Goal: Task Accomplishment & Management: Use online tool/utility

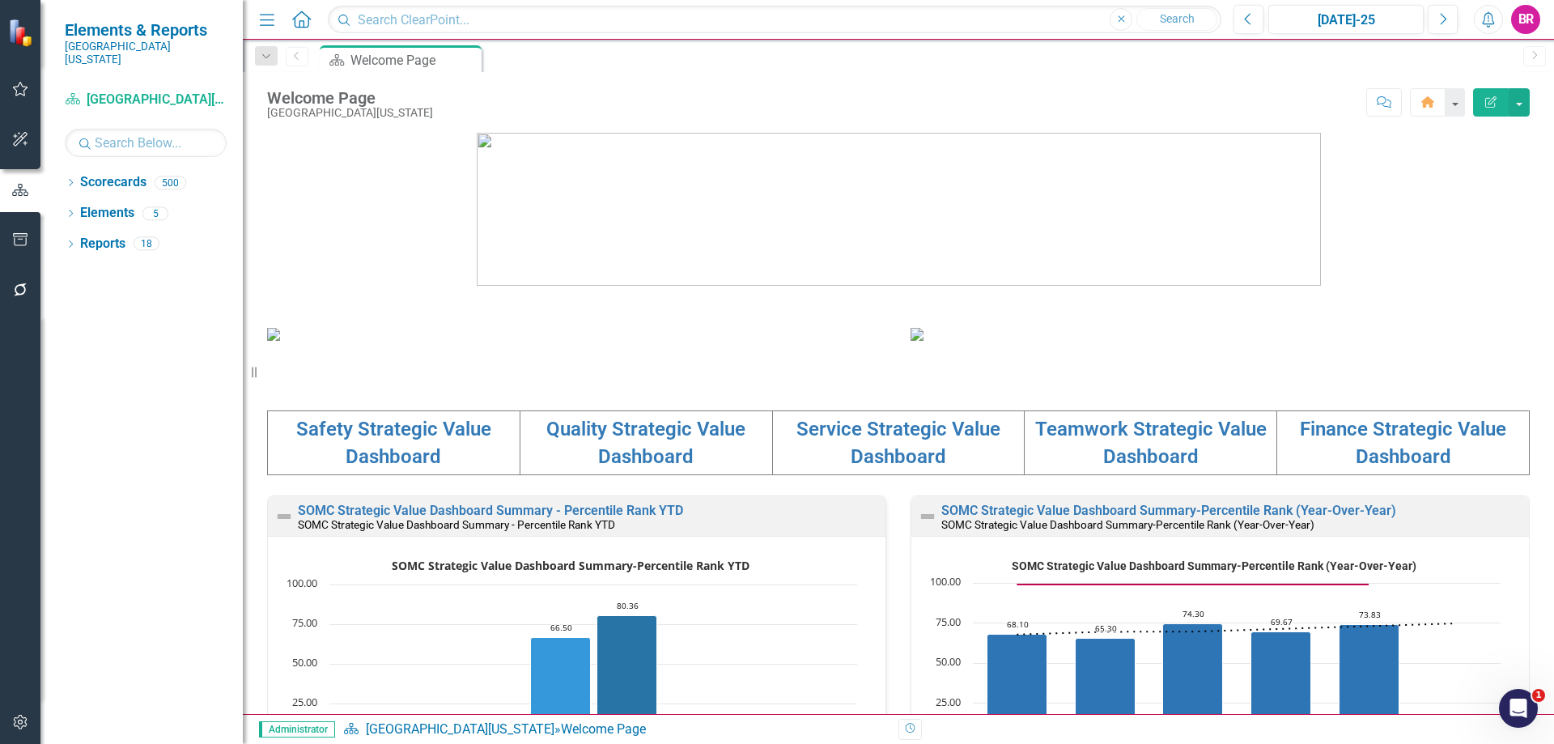
click at [159, 146] on div "Scorecard Southern Ohio Medical Center Search Dropdown Scorecards 500 Dropdown …" at bounding box center [141, 415] width 202 height 657
click at [163, 138] on input "text" at bounding box center [146, 143] width 162 height 28
type input "infe"
click at [74, 180] on icon "Dropdown" at bounding box center [70, 184] width 11 height 9
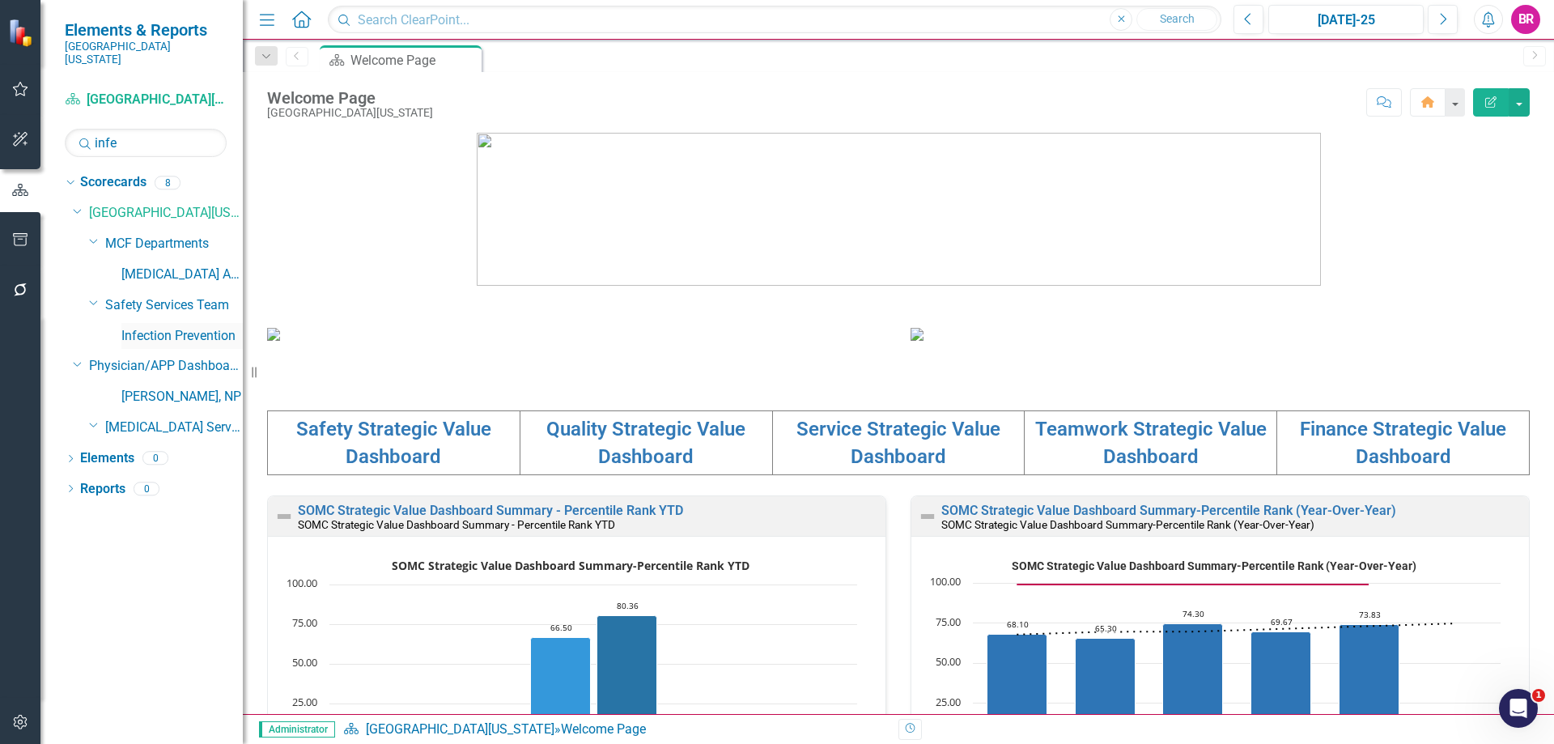
click at [184, 327] on link "Infection Prevention" at bounding box center [181, 336] width 121 height 19
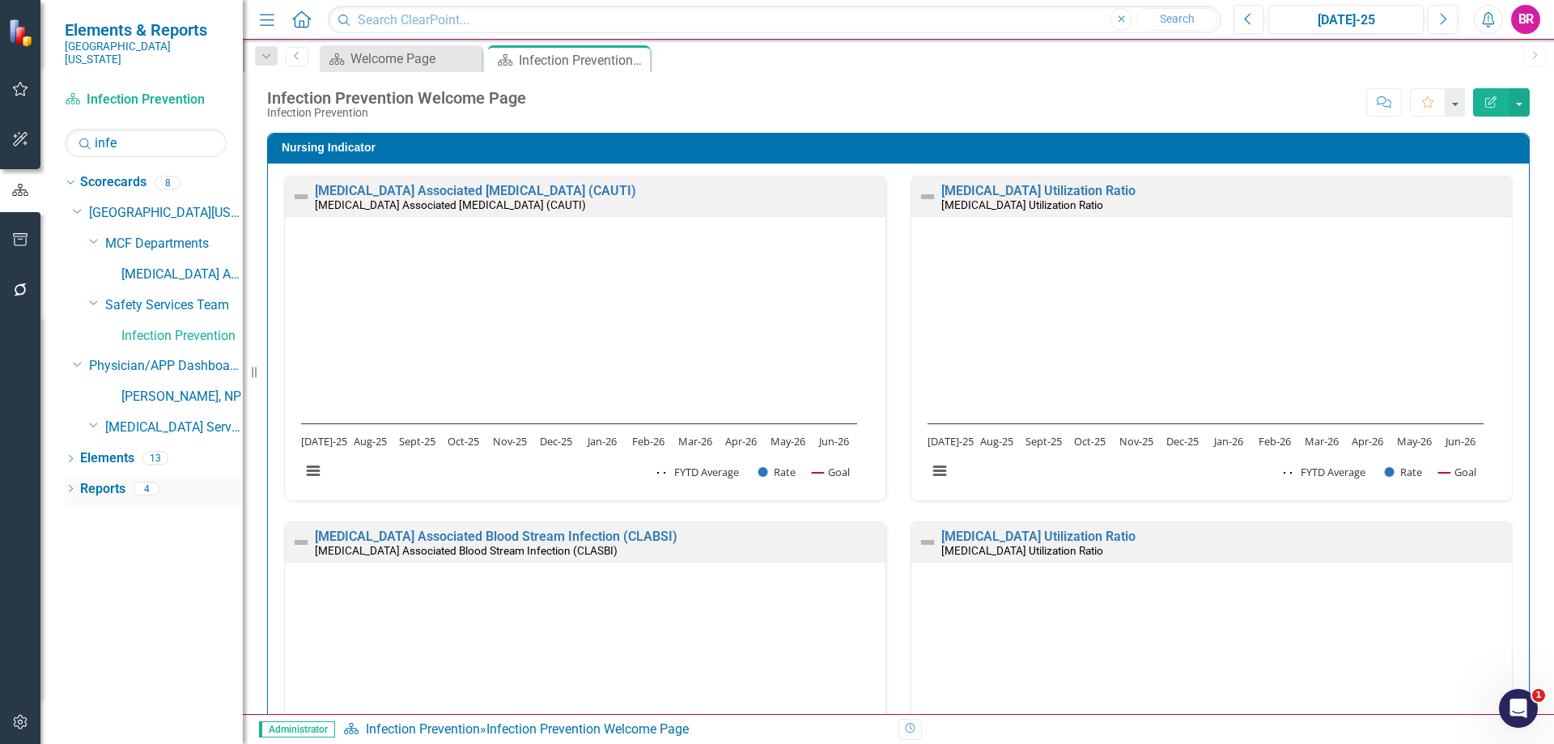
click at [98, 480] on link "Reports" at bounding box center [102, 489] width 45 height 19
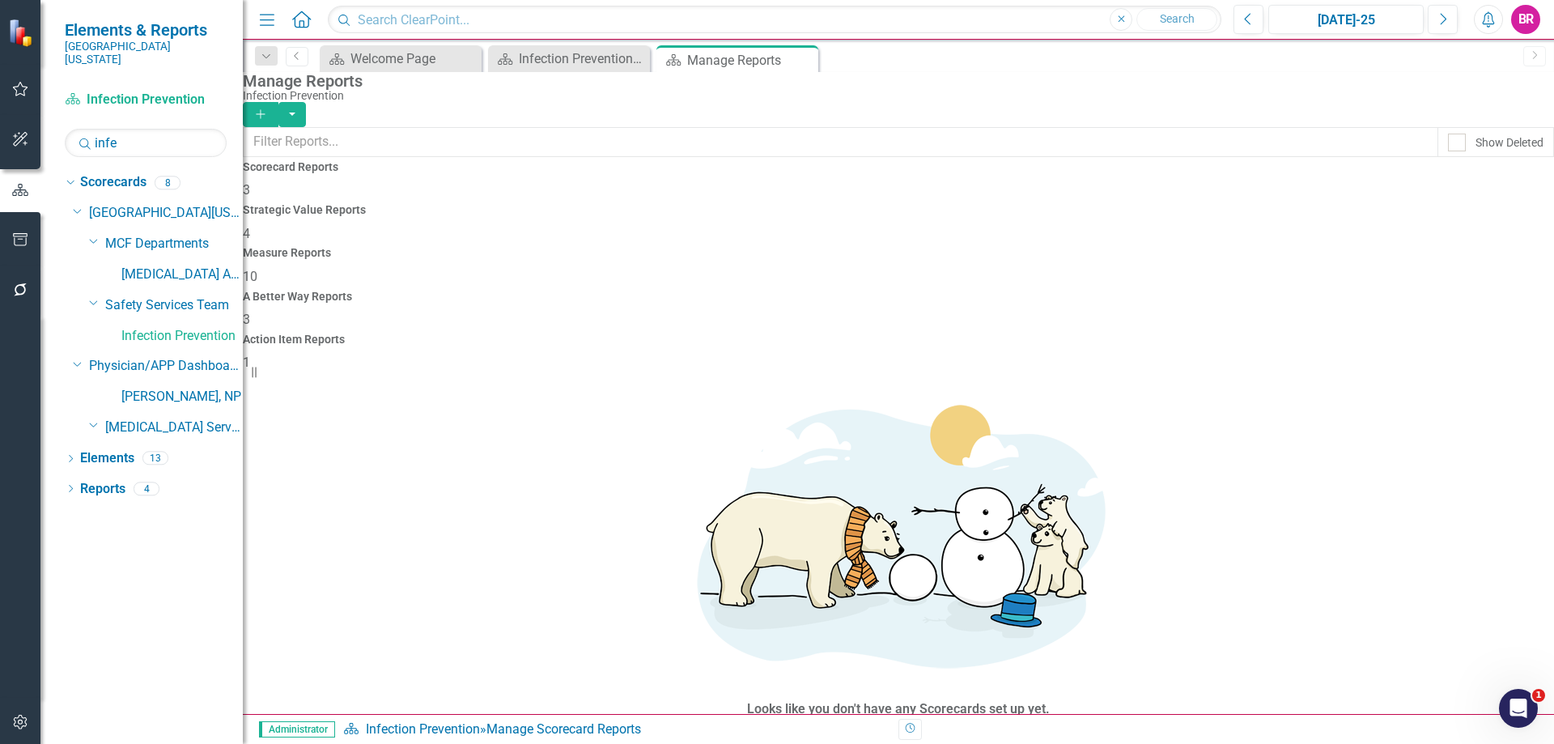
click at [924, 247] on h4 "Measure Reports" at bounding box center [898, 253] width 1311 height 12
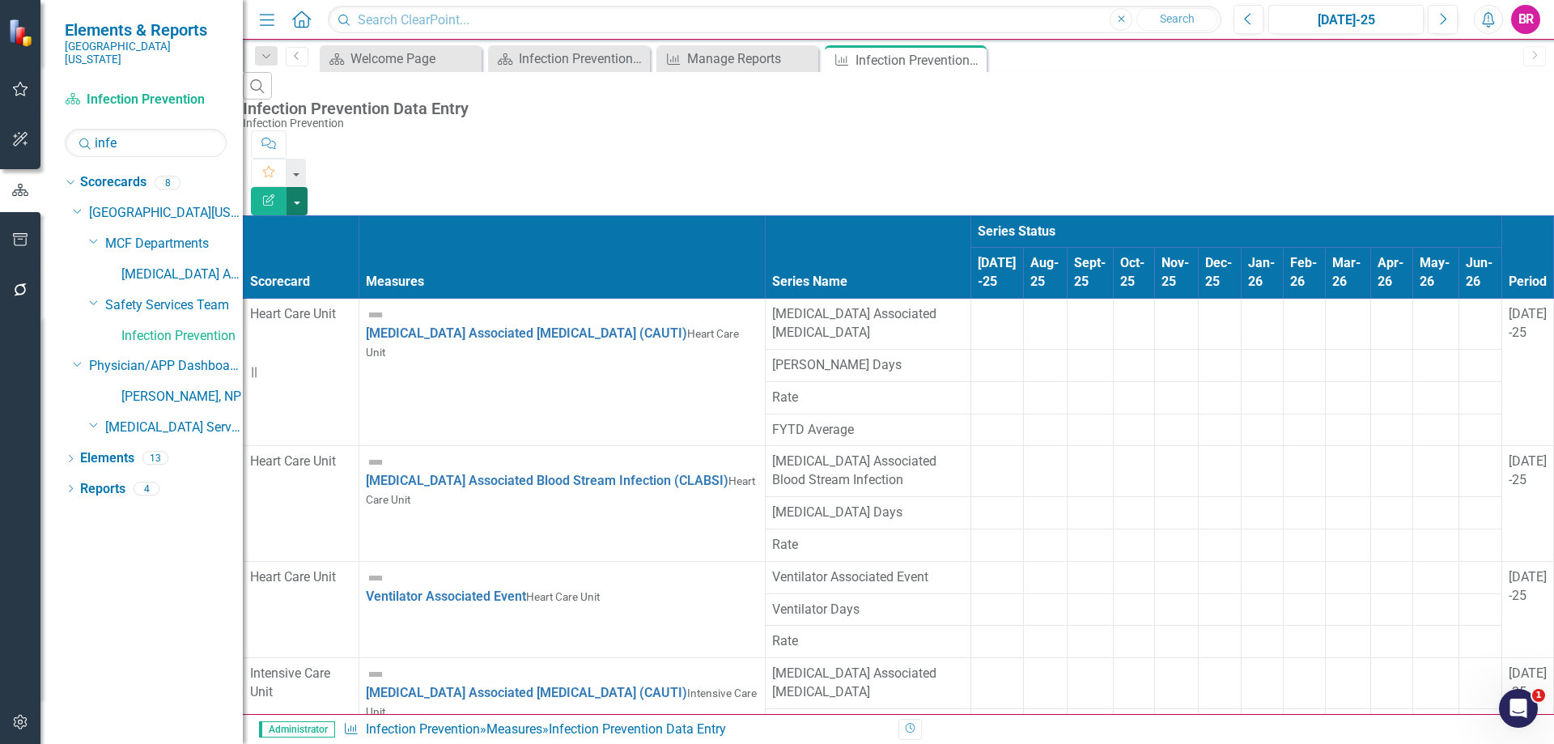
click at [308, 187] on button "button" at bounding box center [296, 201] width 21 height 28
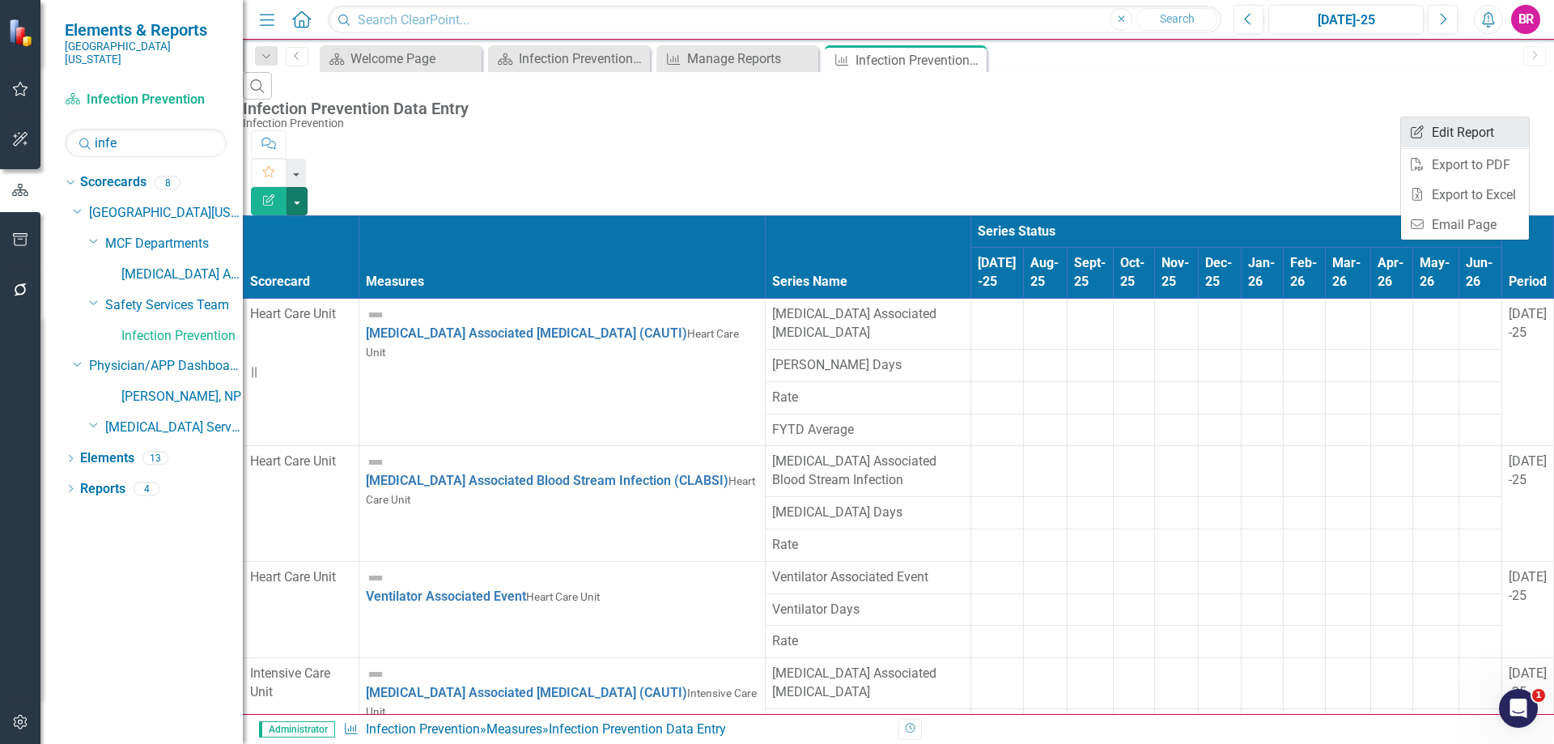
click at [1469, 132] on link "Edit Report Edit Report" at bounding box center [1465, 132] width 128 height 30
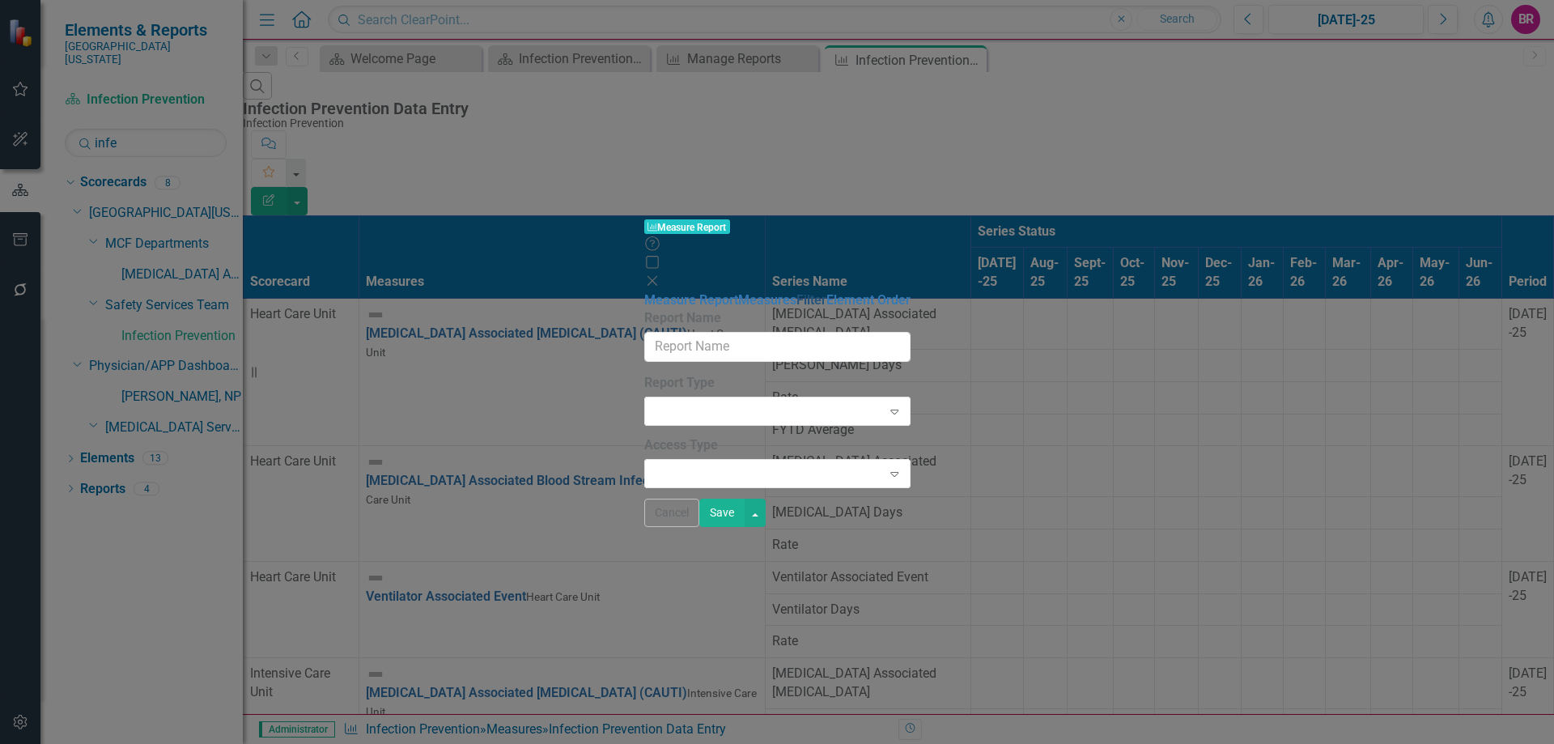
click at [796, 292] on link "Filter" at bounding box center [811, 299] width 30 height 15
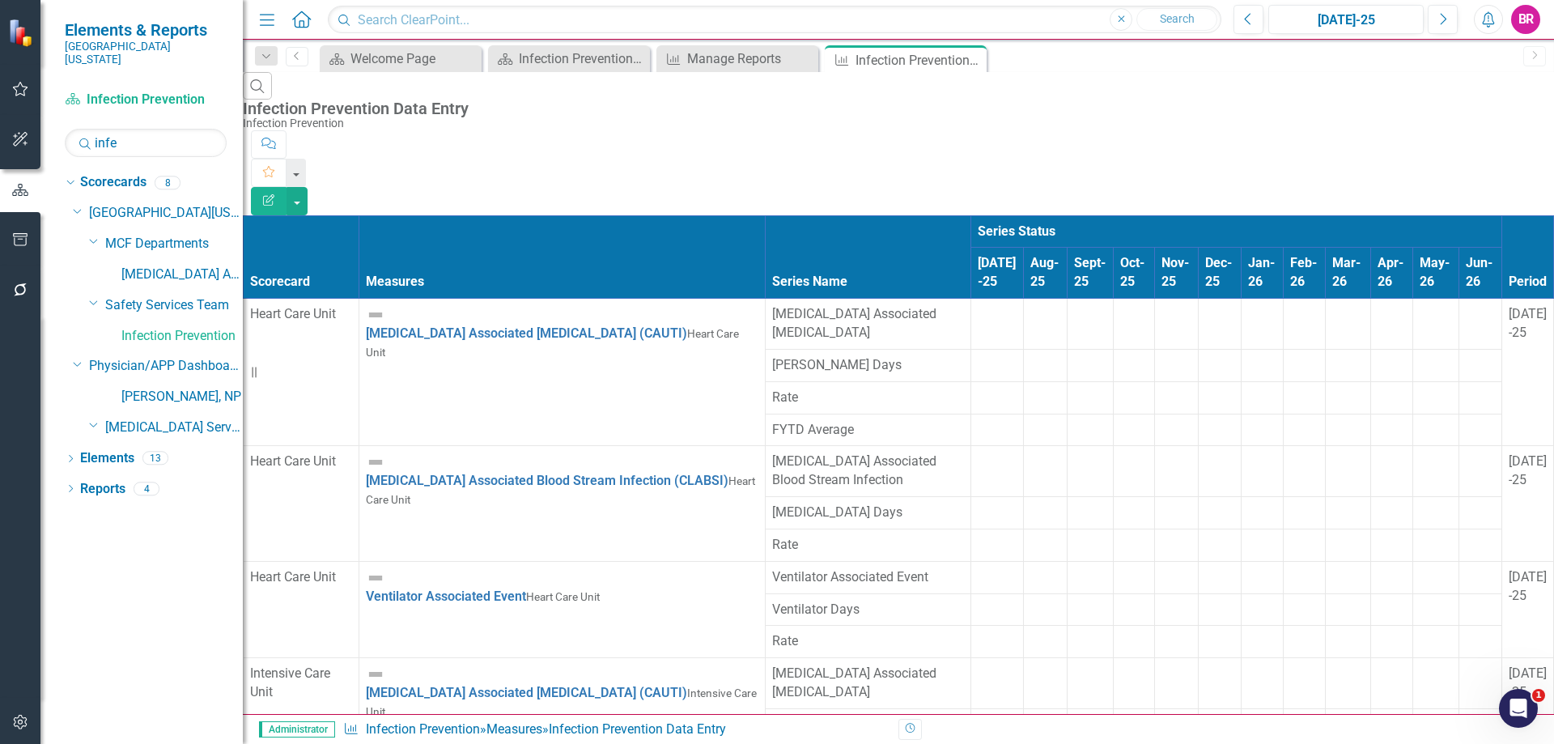
click at [276, 194] on icon "Edit Report" at bounding box center [268, 199] width 15 height 11
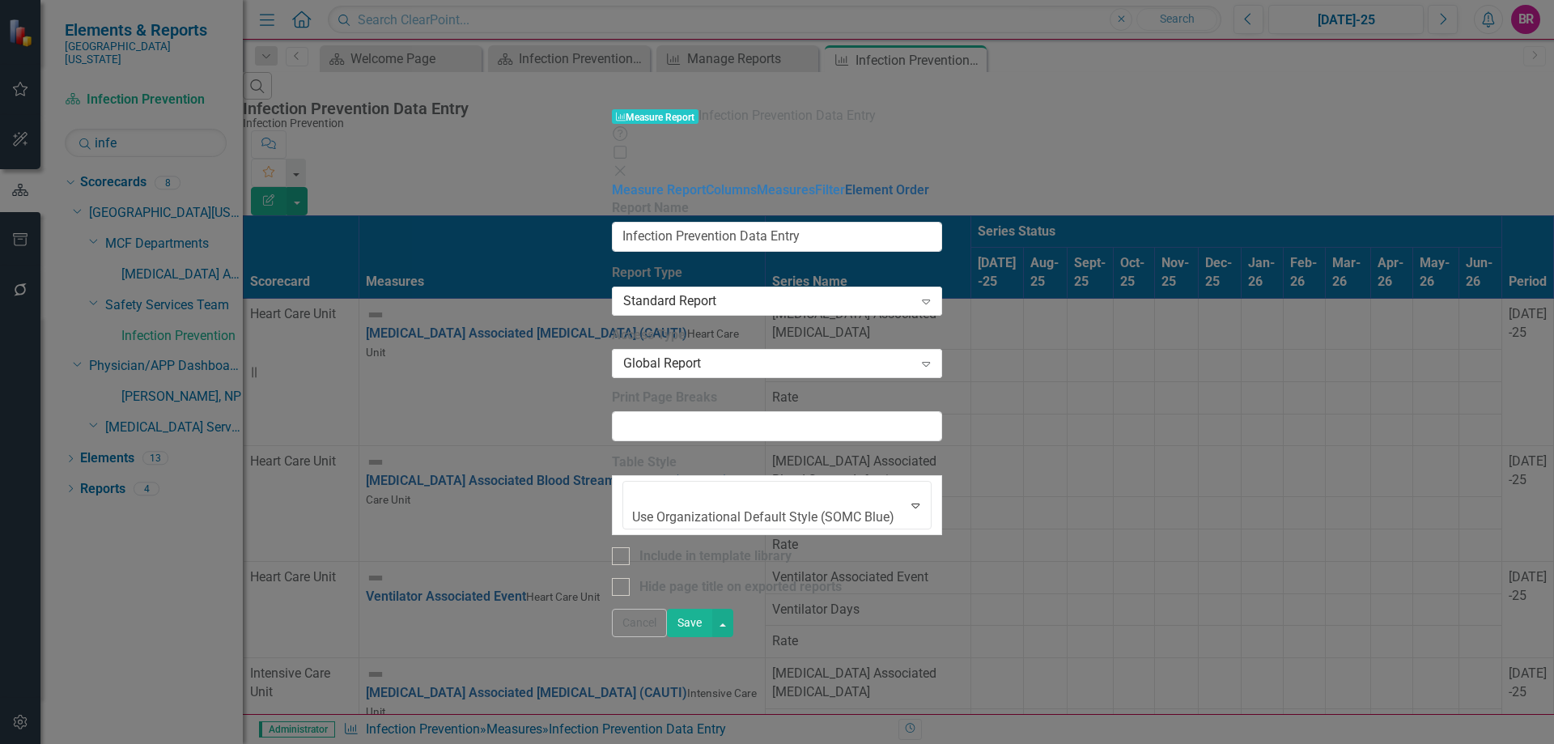
click at [845, 185] on link "Element Order" at bounding box center [887, 189] width 84 height 15
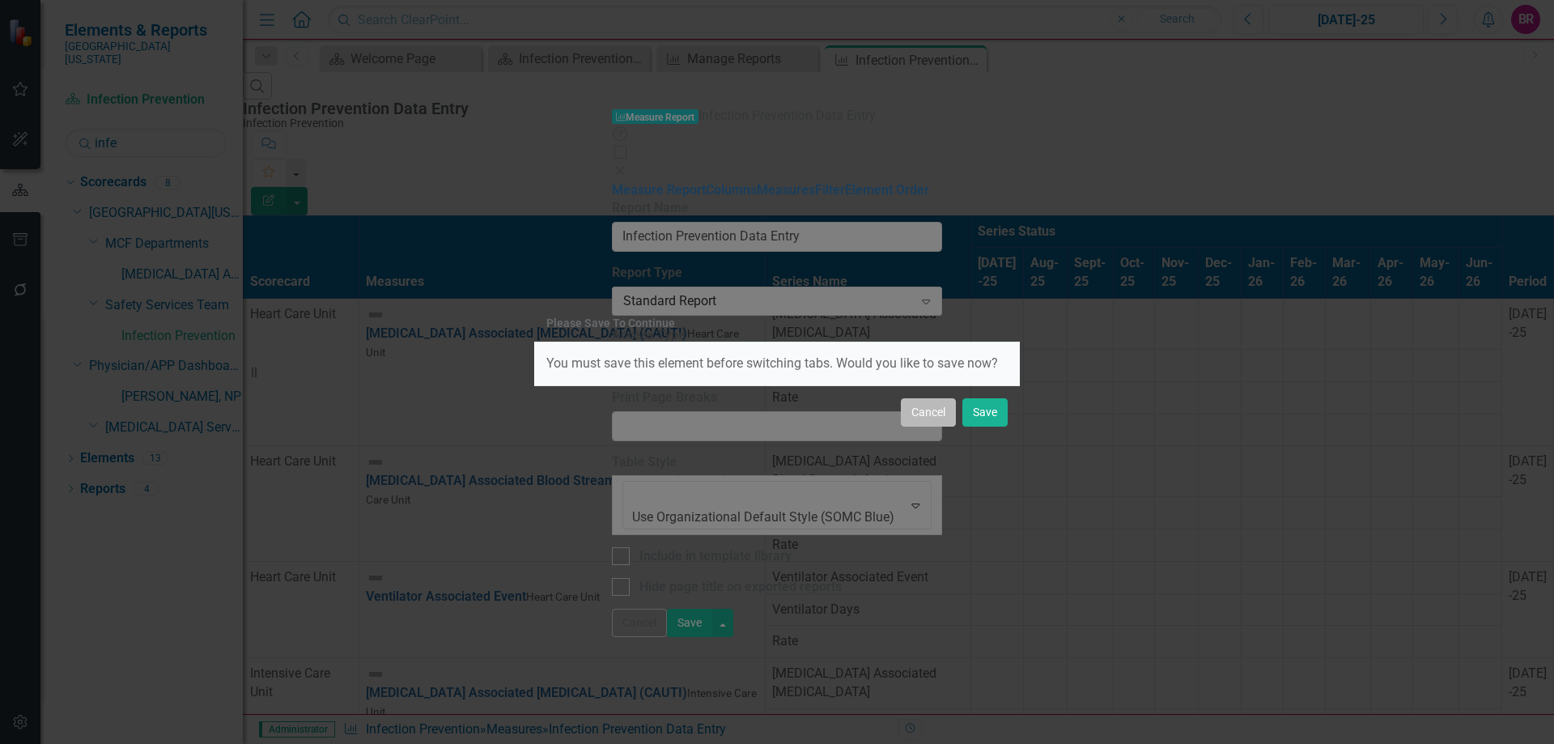
click at [917, 402] on button "Cancel" at bounding box center [928, 412] width 55 height 28
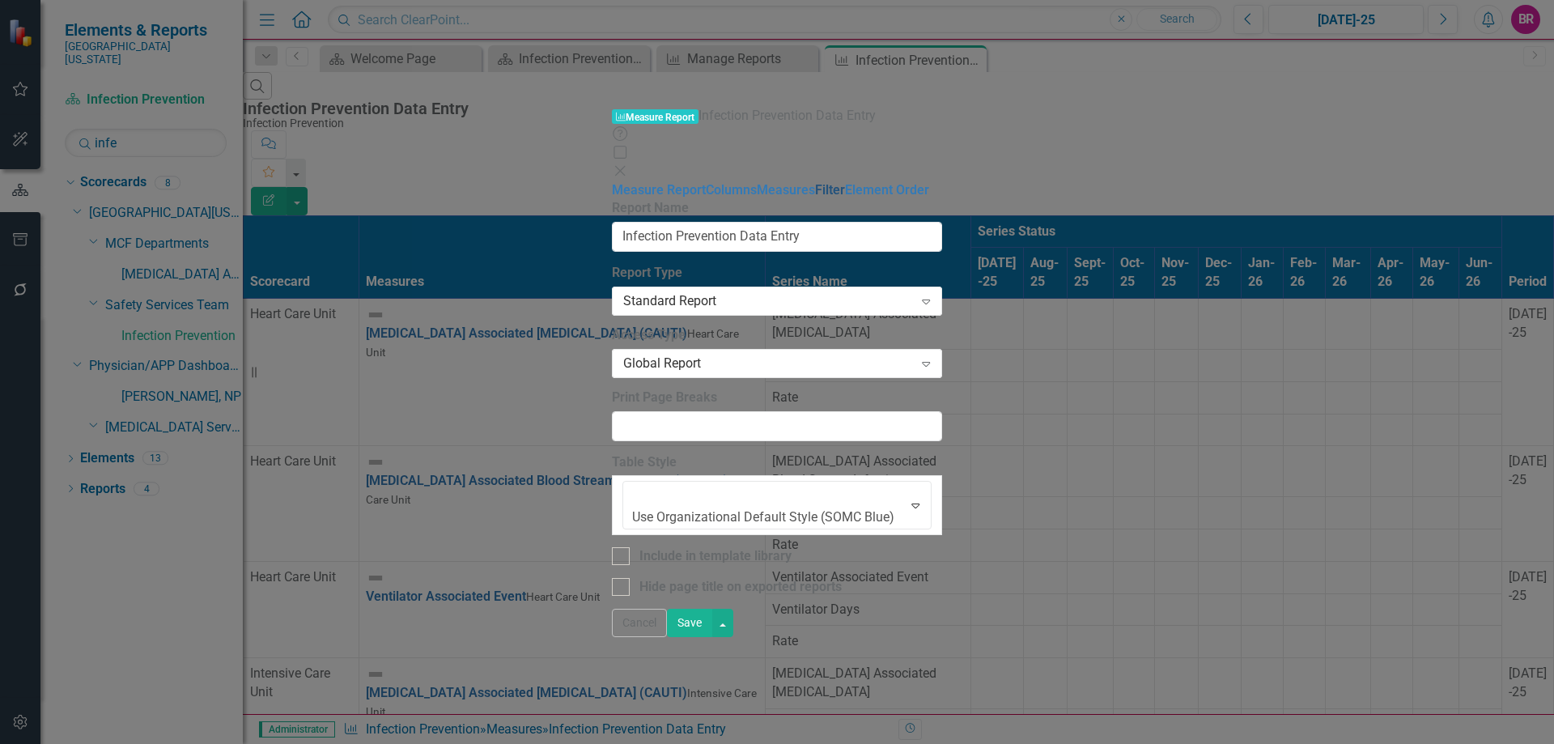
click at [815, 182] on link "Filter" at bounding box center [830, 189] width 30 height 15
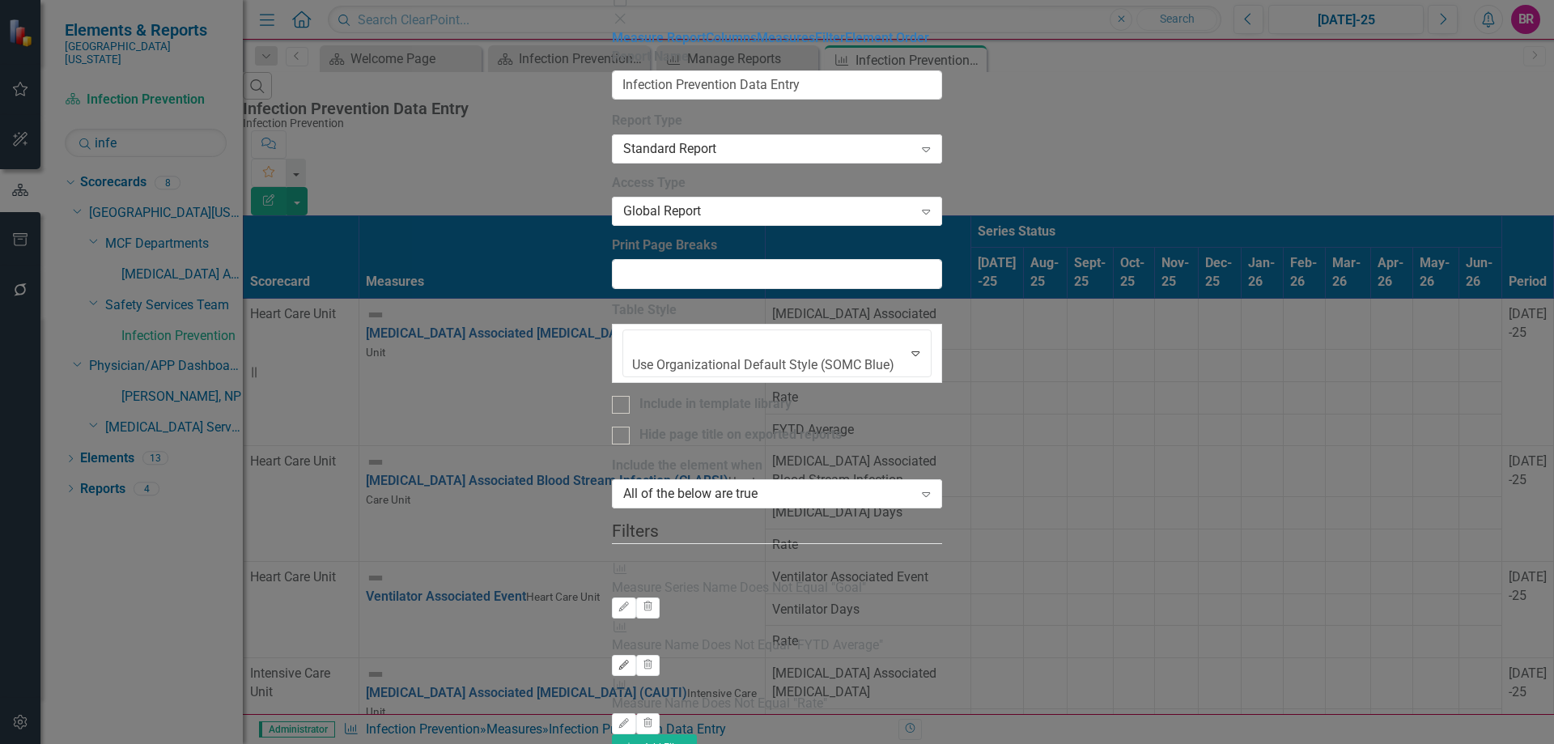
click at [630, 660] on icon "Edit" at bounding box center [623, 665] width 12 height 10
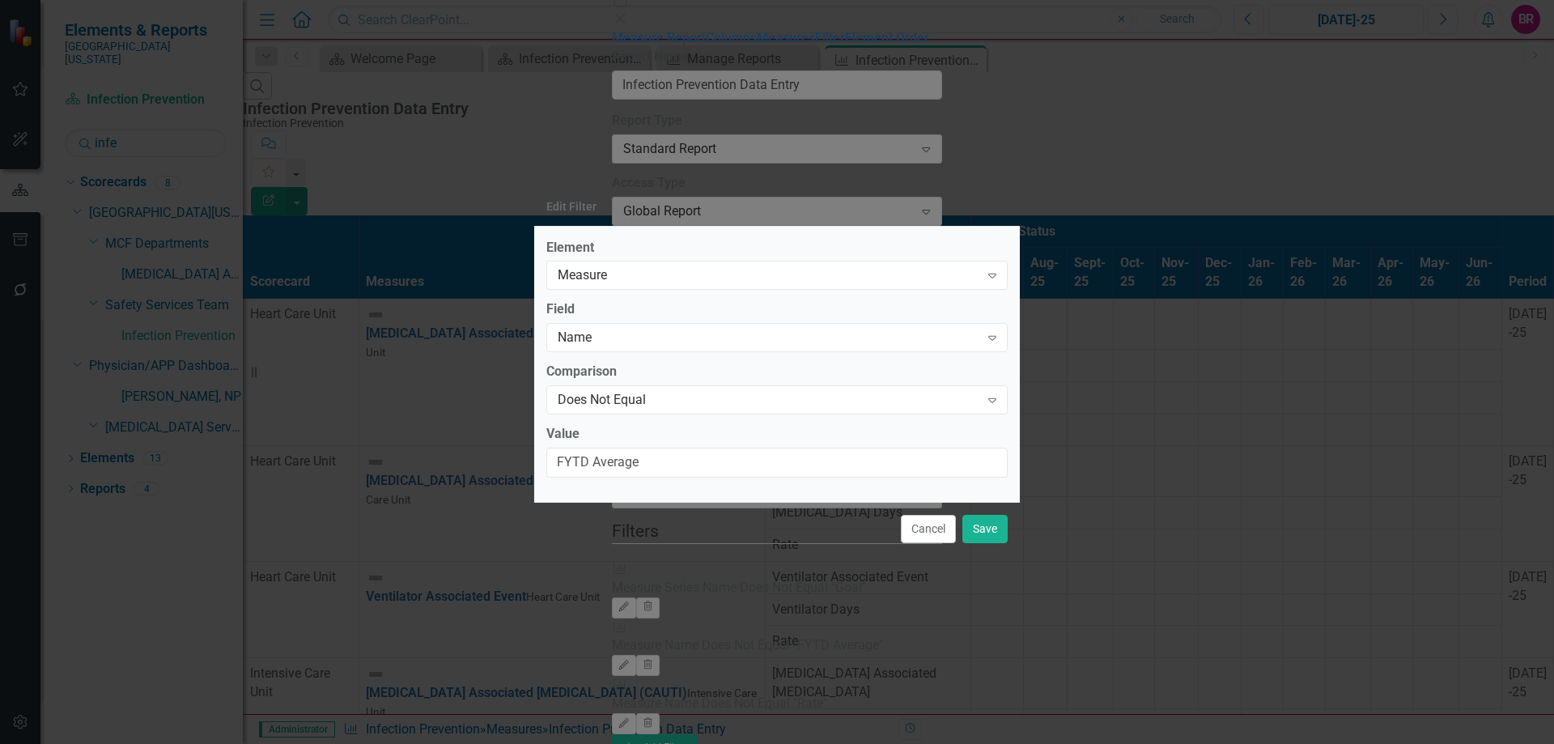
drag, startPoint x: 942, startPoint y: 531, endPoint x: 1553, endPoint y: 541, distance: 611.1
click at [942, 531] on button "Cancel" at bounding box center [928, 529] width 55 height 28
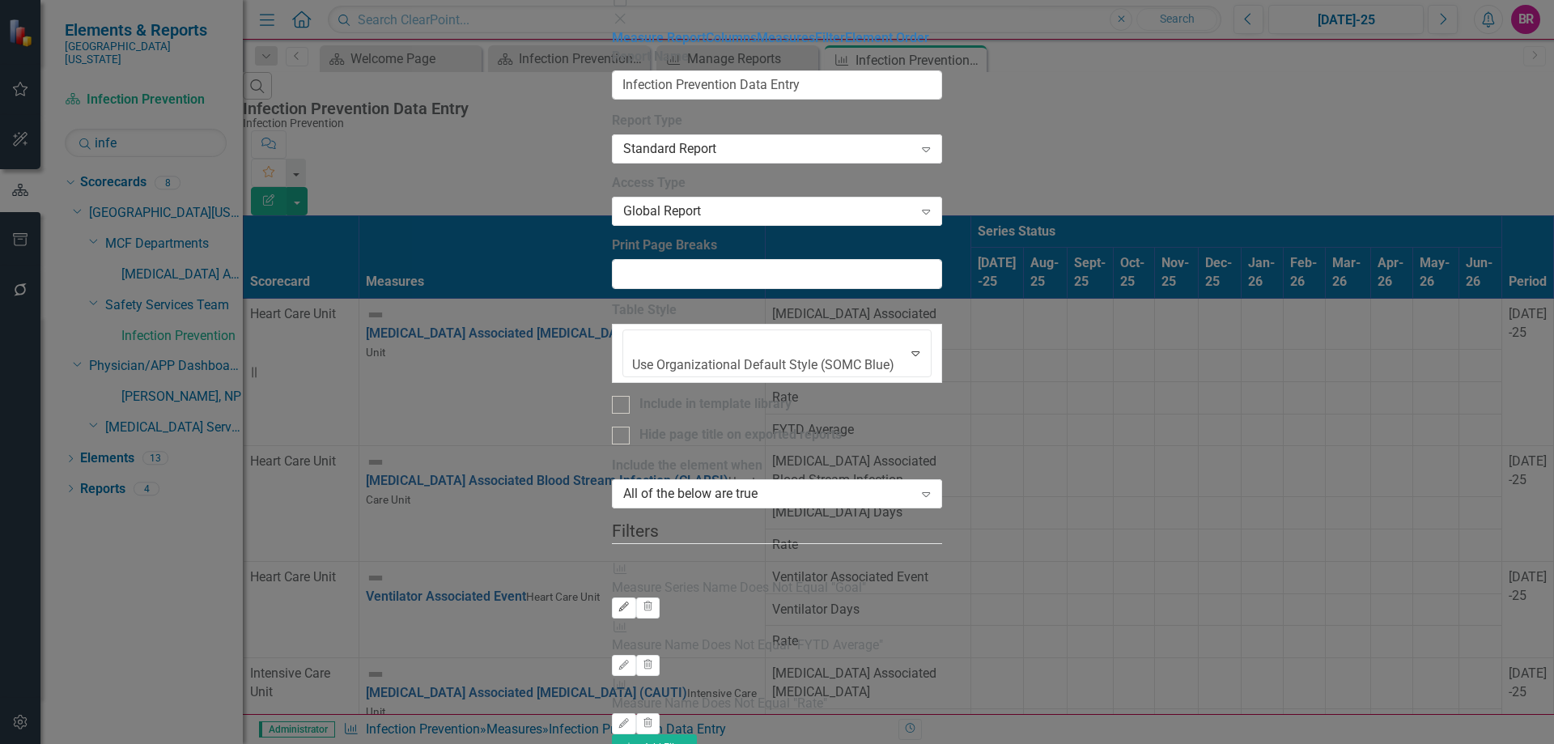
click at [630, 602] on icon "Edit" at bounding box center [623, 607] width 12 height 10
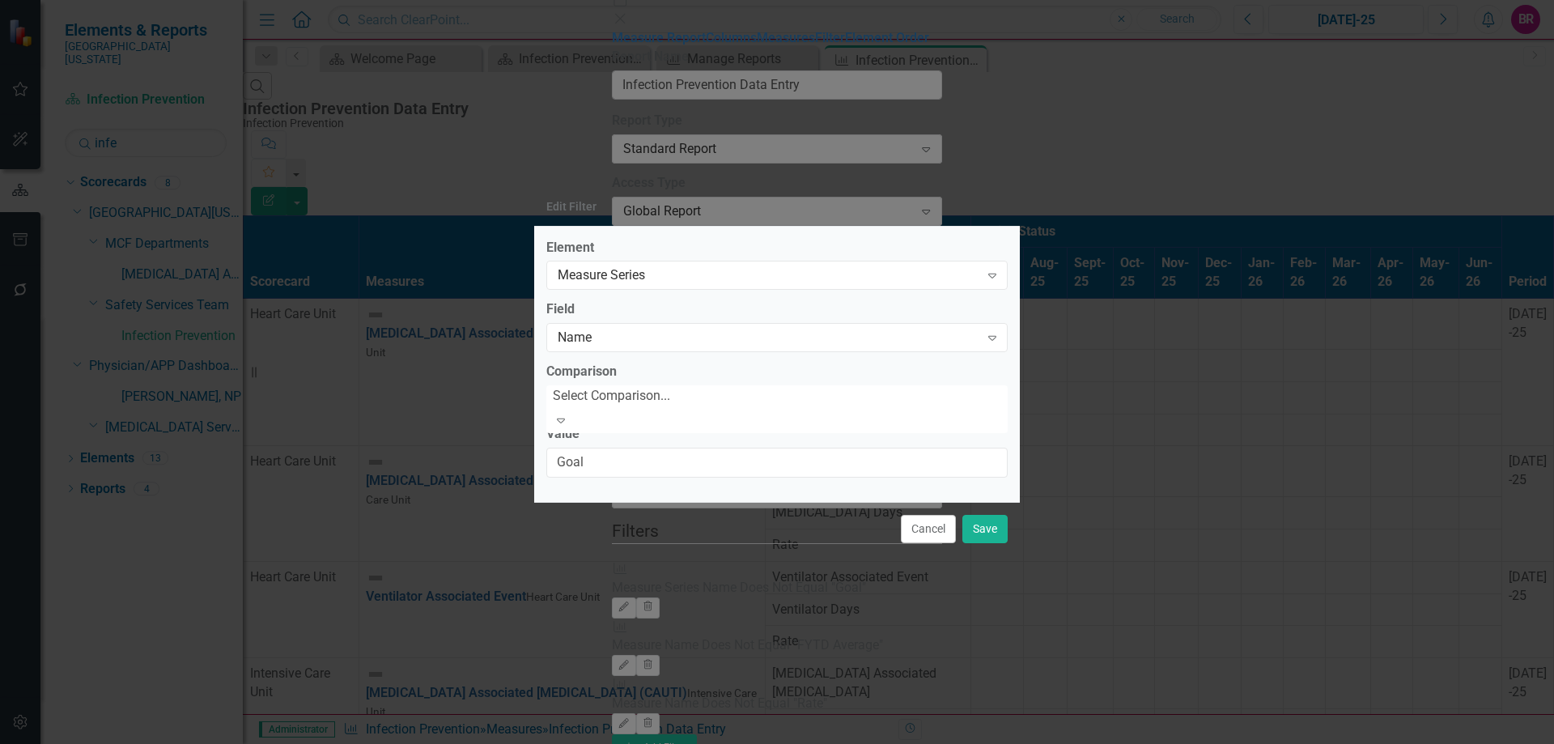
click at [992, 300] on label "Field" at bounding box center [776, 309] width 461 height 19
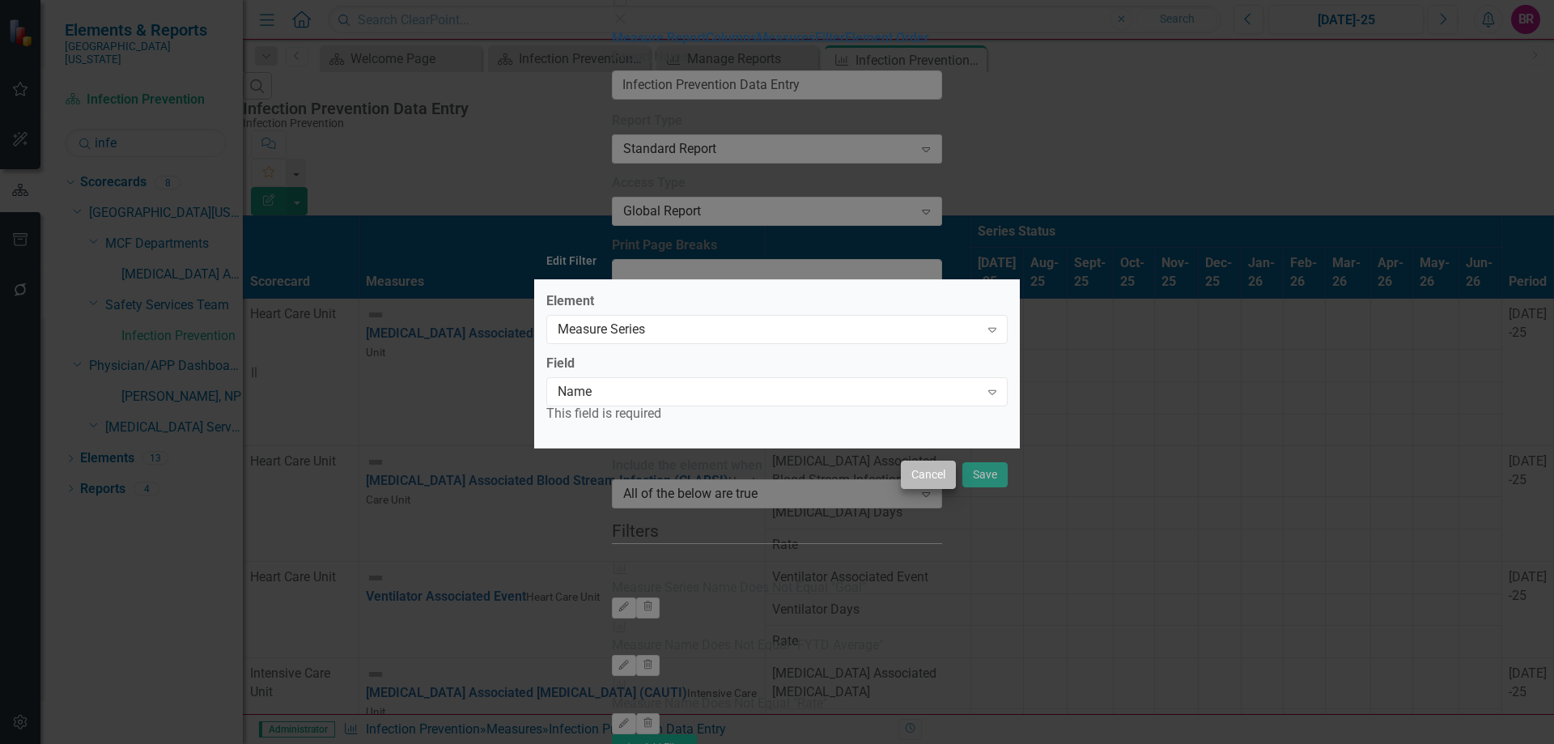
click at [935, 533] on div "Edit Filter Element Measure Series Expand Field Name Expand This field is requi…" at bounding box center [777, 372] width 486 height 744
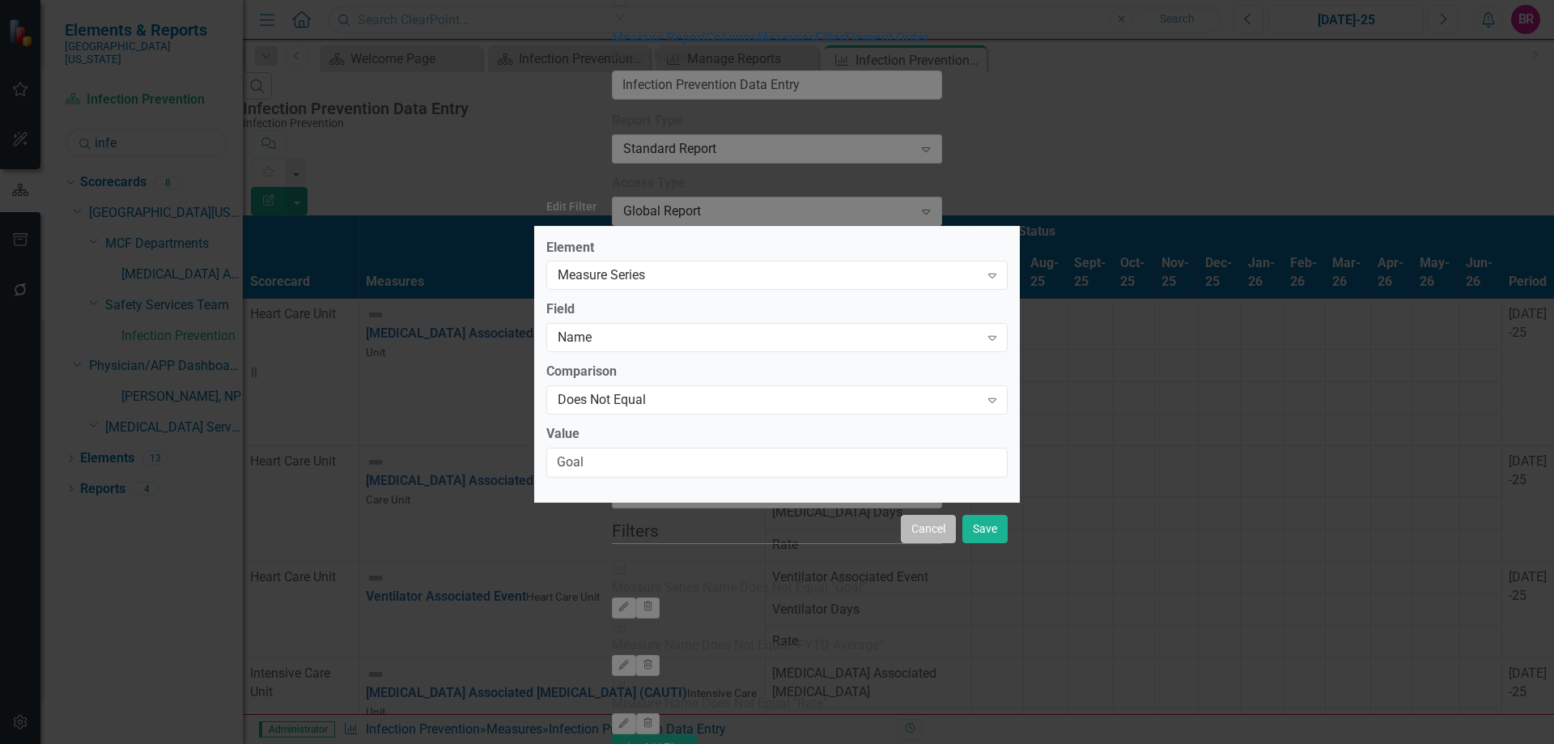
click at [937, 524] on button "Cancel" at bounding box center [928, 529] width 55 height 28
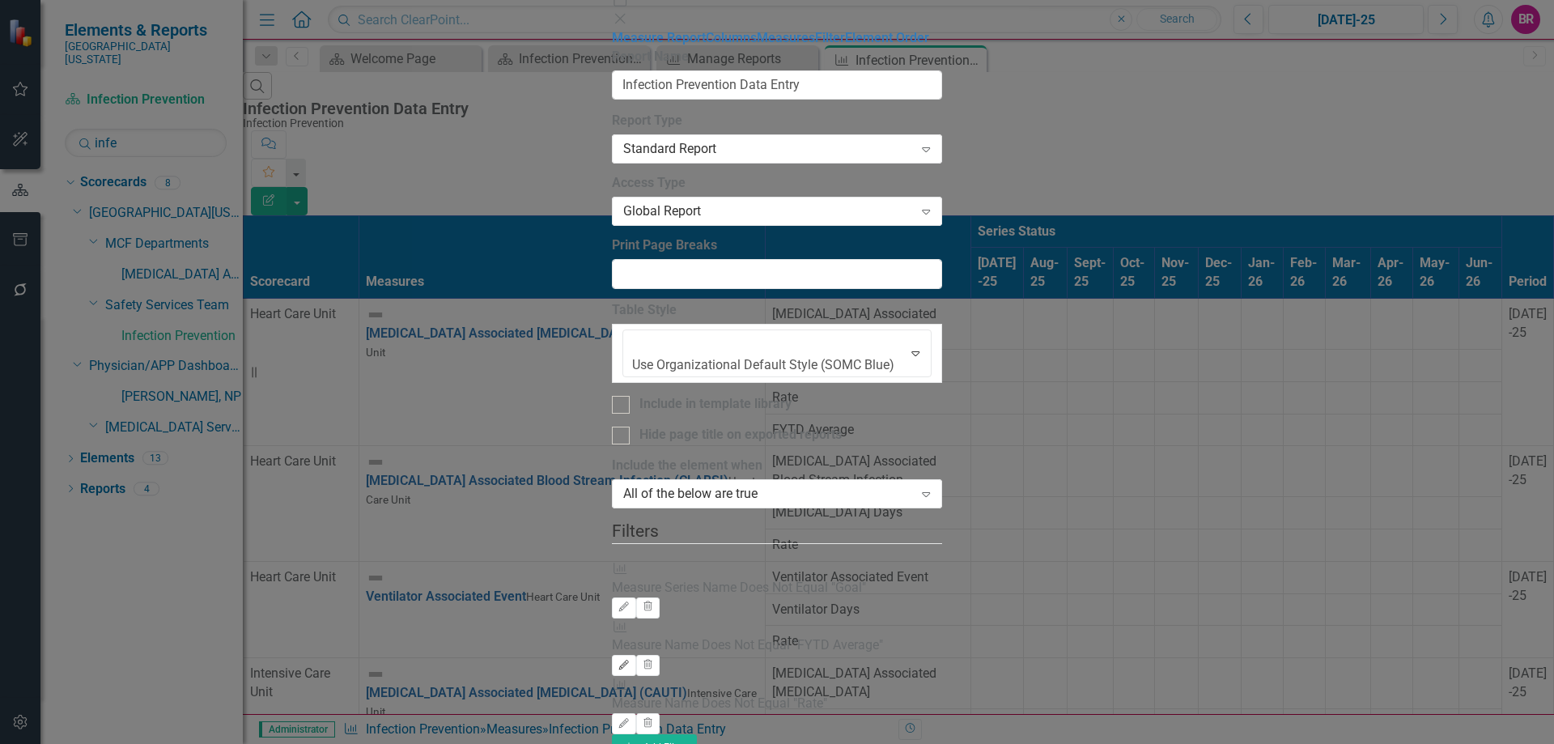
click at [630, 660] on icon "Edit" at bounding box center [623, 665] width 12 height 10
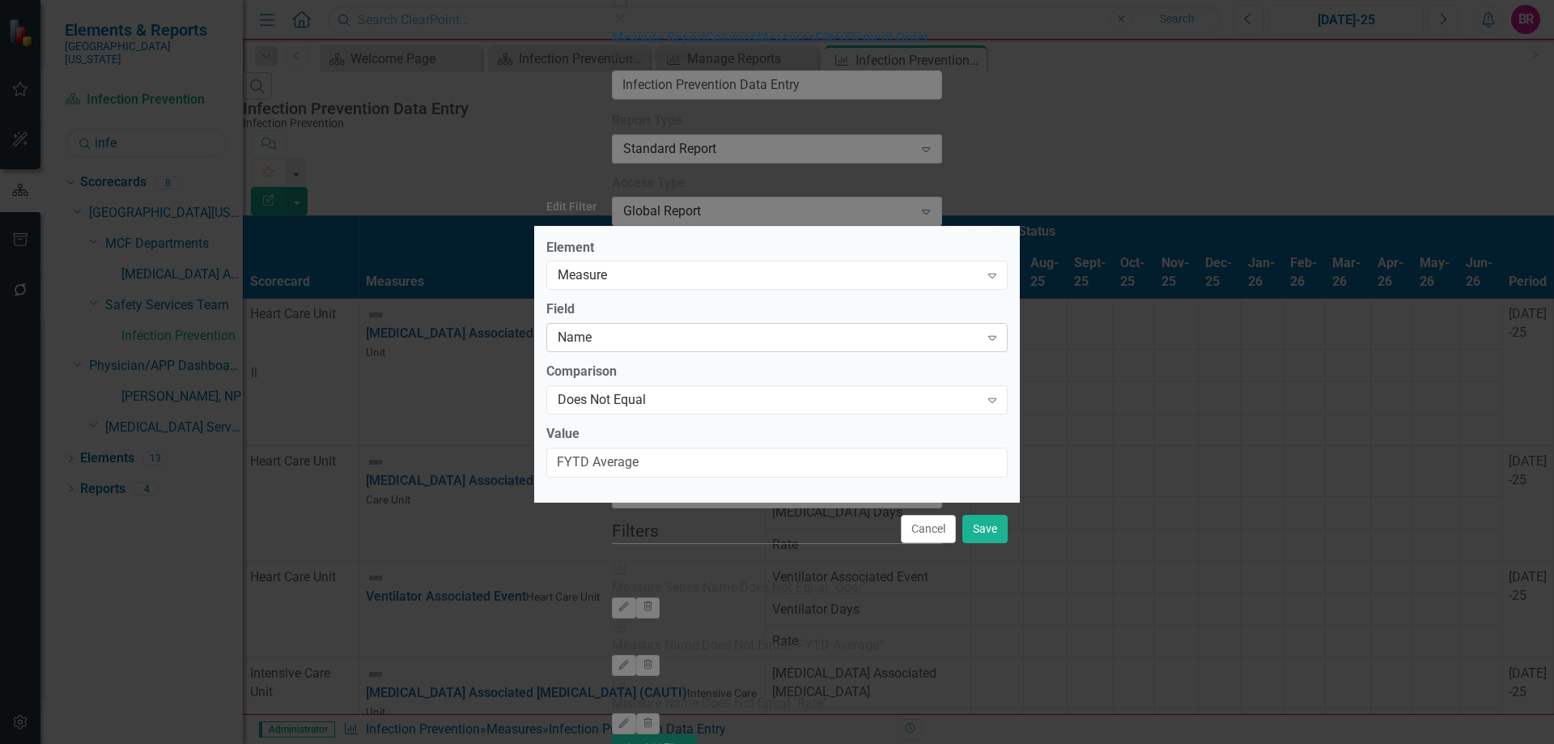
click at [888, 338] on div "Name" at bounding box center [769, 338] width 422 height 19
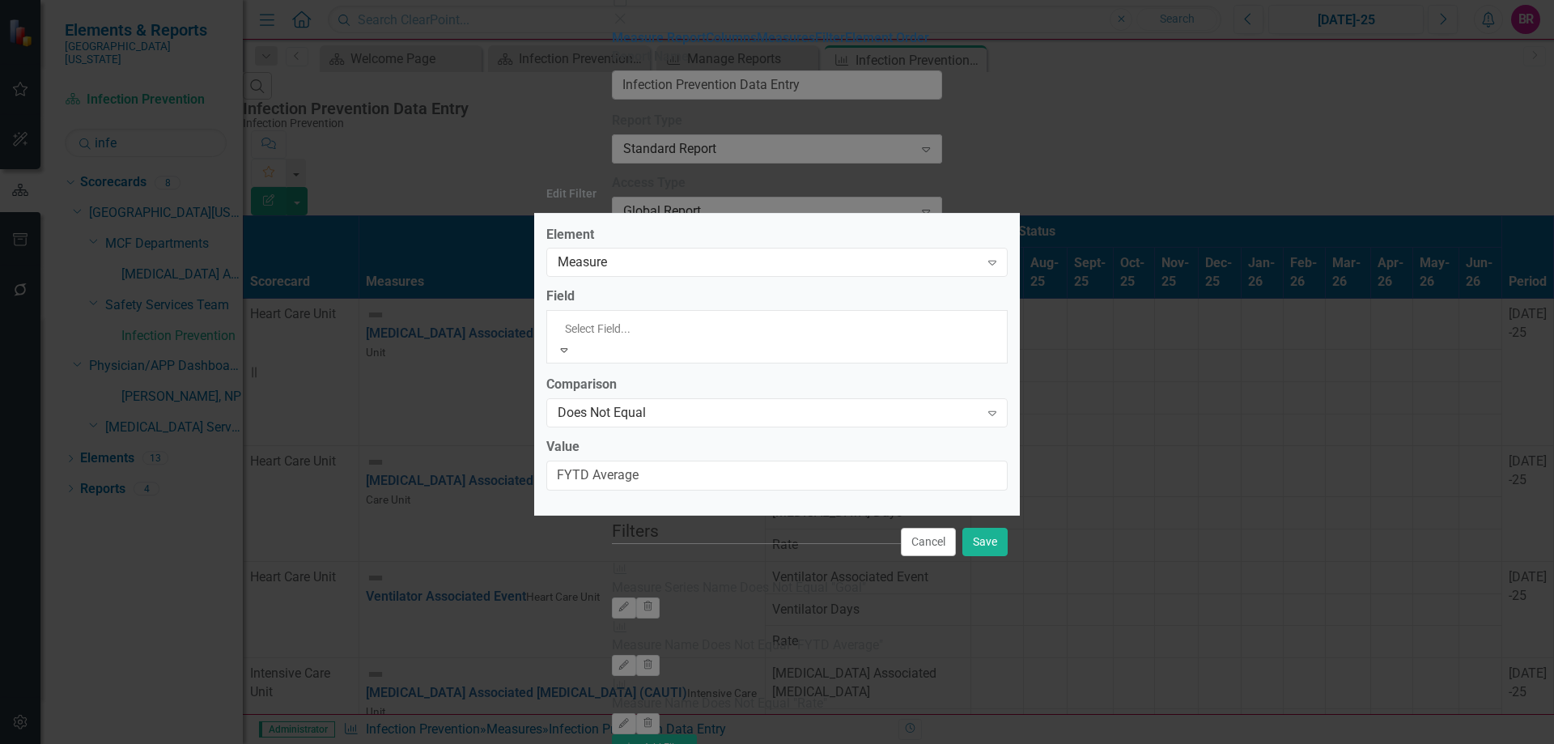
scroll to position [80, 0]
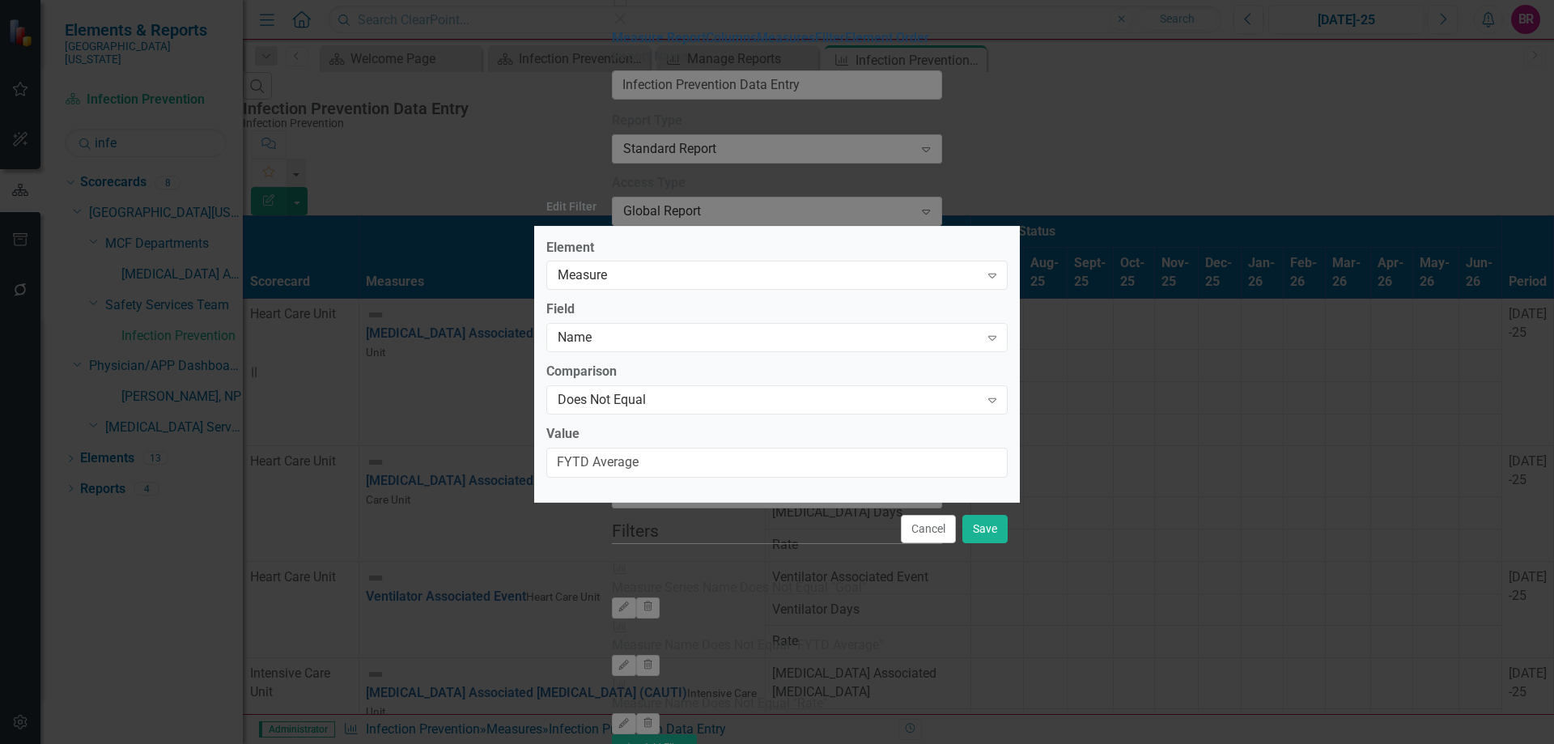
drag, startPoint x: 760, startPoint y: 256, endPoint x: 758, endPoint y: 269, distance: 13.0
click at [760, 257] on label "Element" at bounding box center [776, 248] width 461 height 19
click at [758, 269] on div "Measure" at bounding box center [769, 275] width 422 height 19
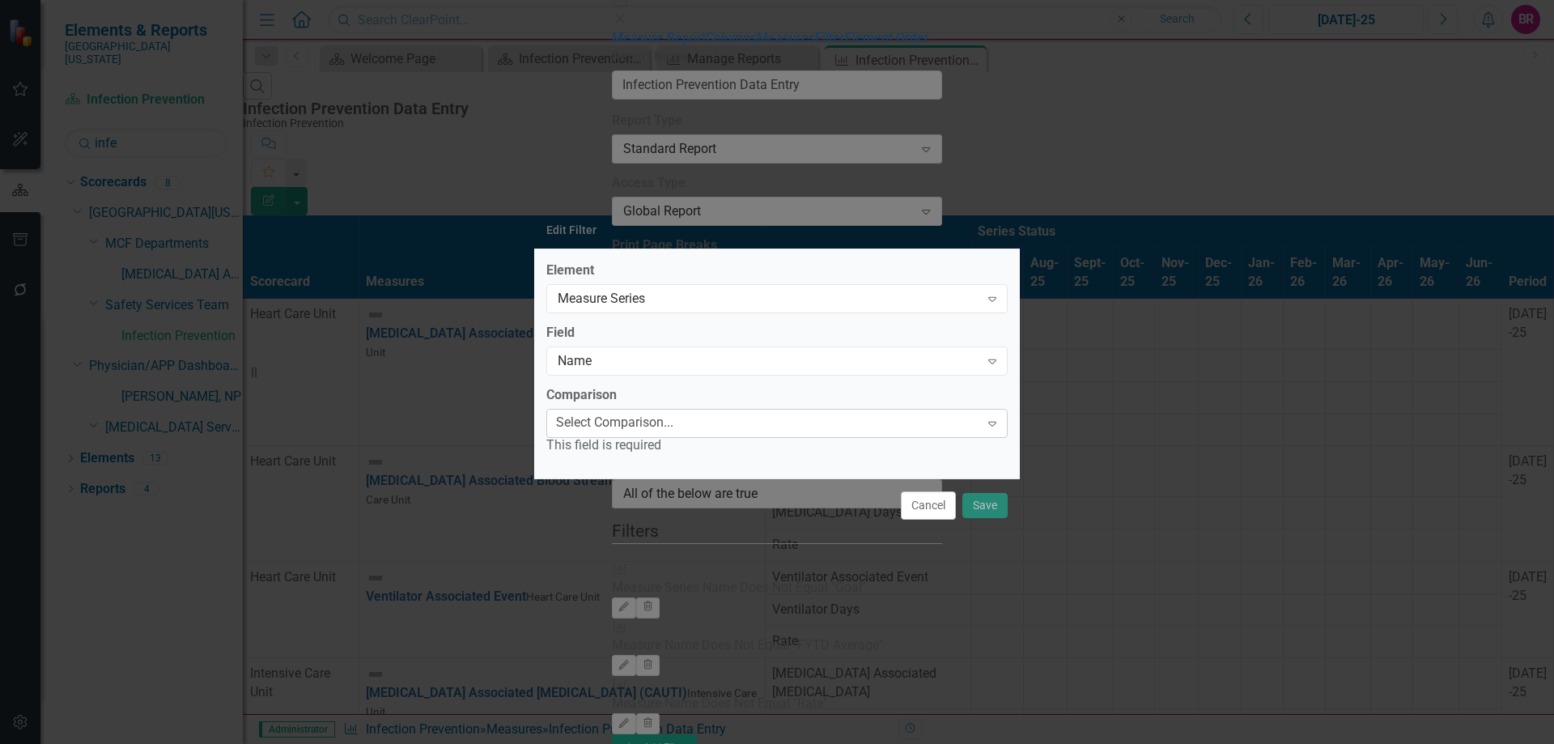
click at [673, 422] on div "Select Comparison..." at bounding box center [614, 423] width 117 height 19
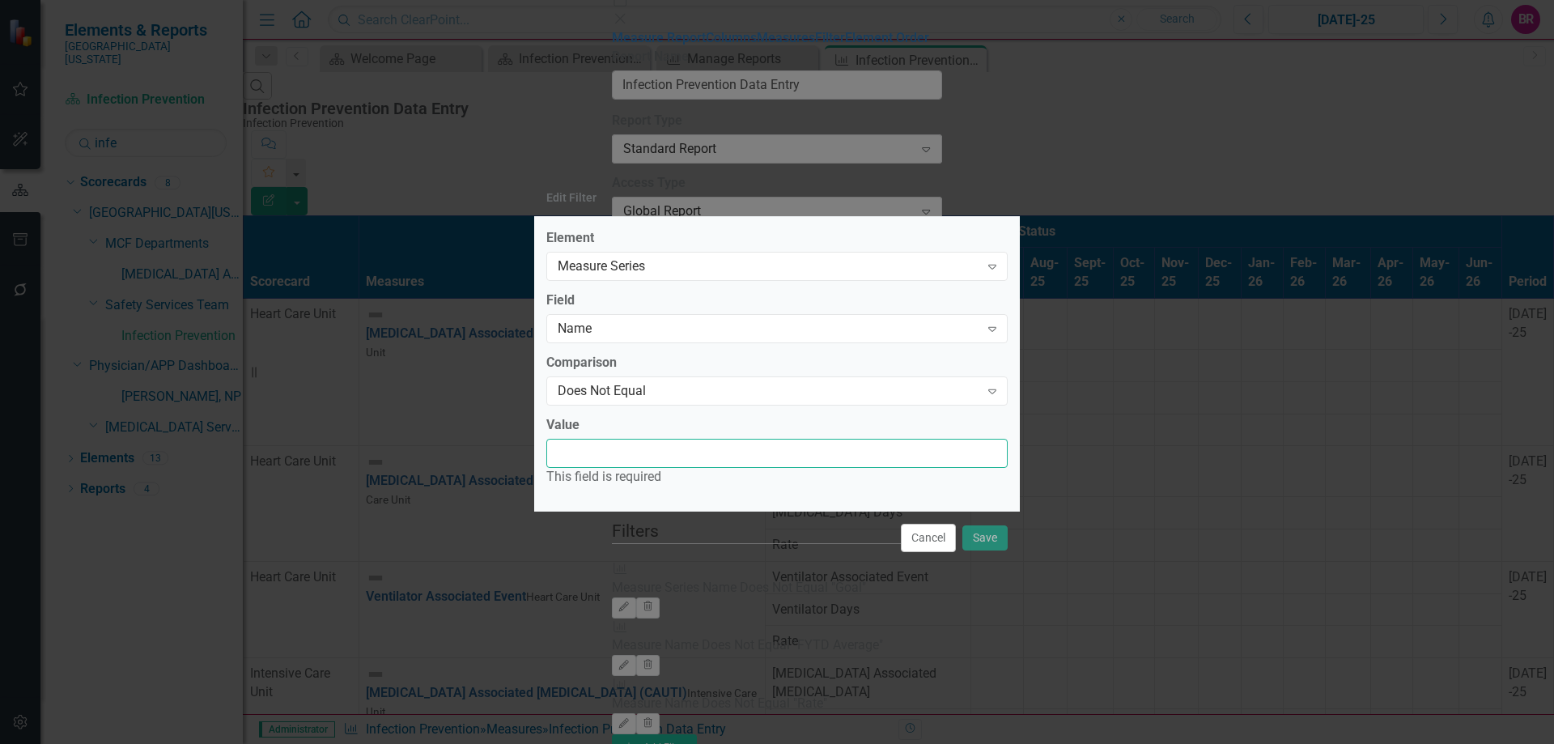
click at [630, 462] on input "Value" at bounding box center [776, 454] width 461 height 30
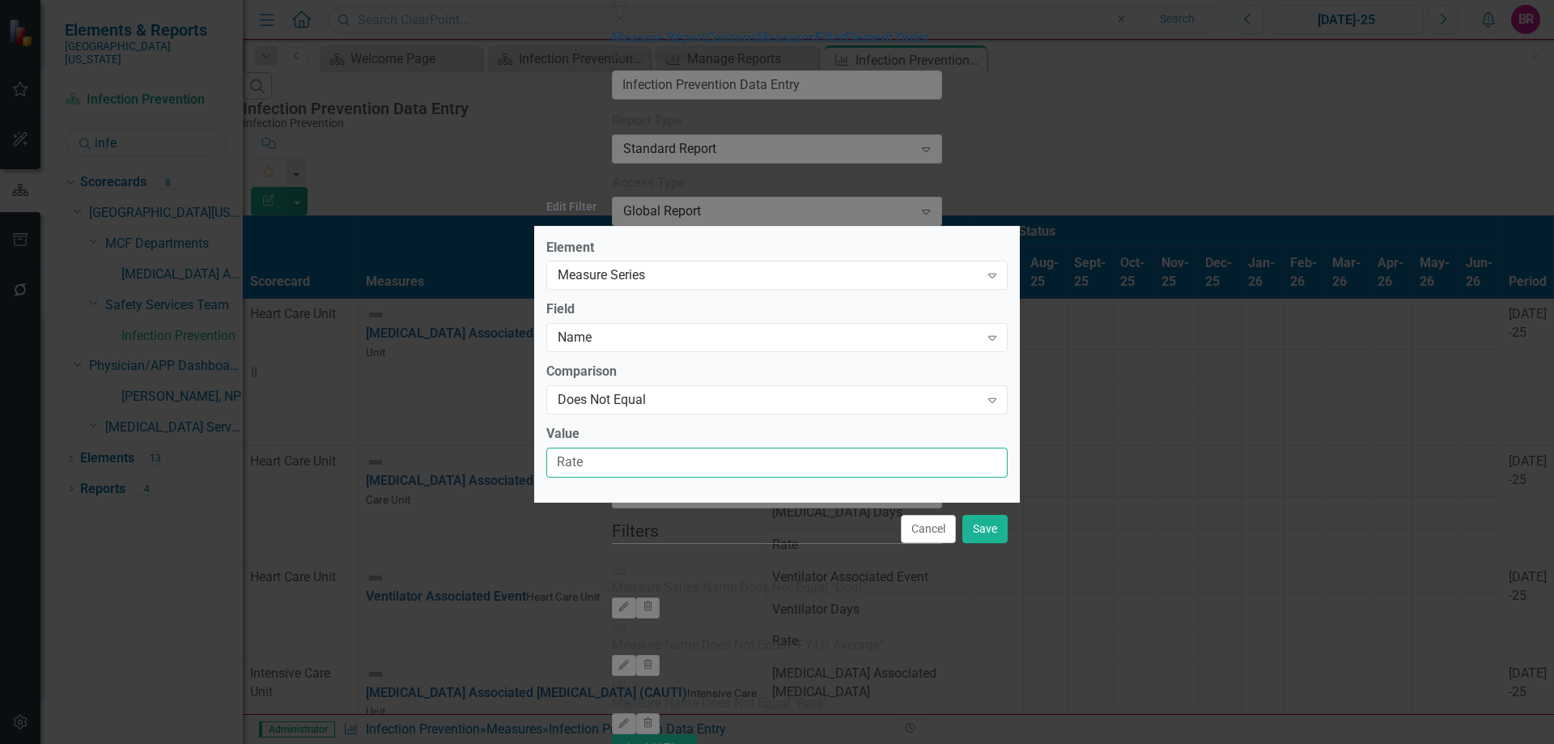
type input "Rate"
click at [979, 532] on button "Save" at bounding box center [984, 529] width 45 height 28
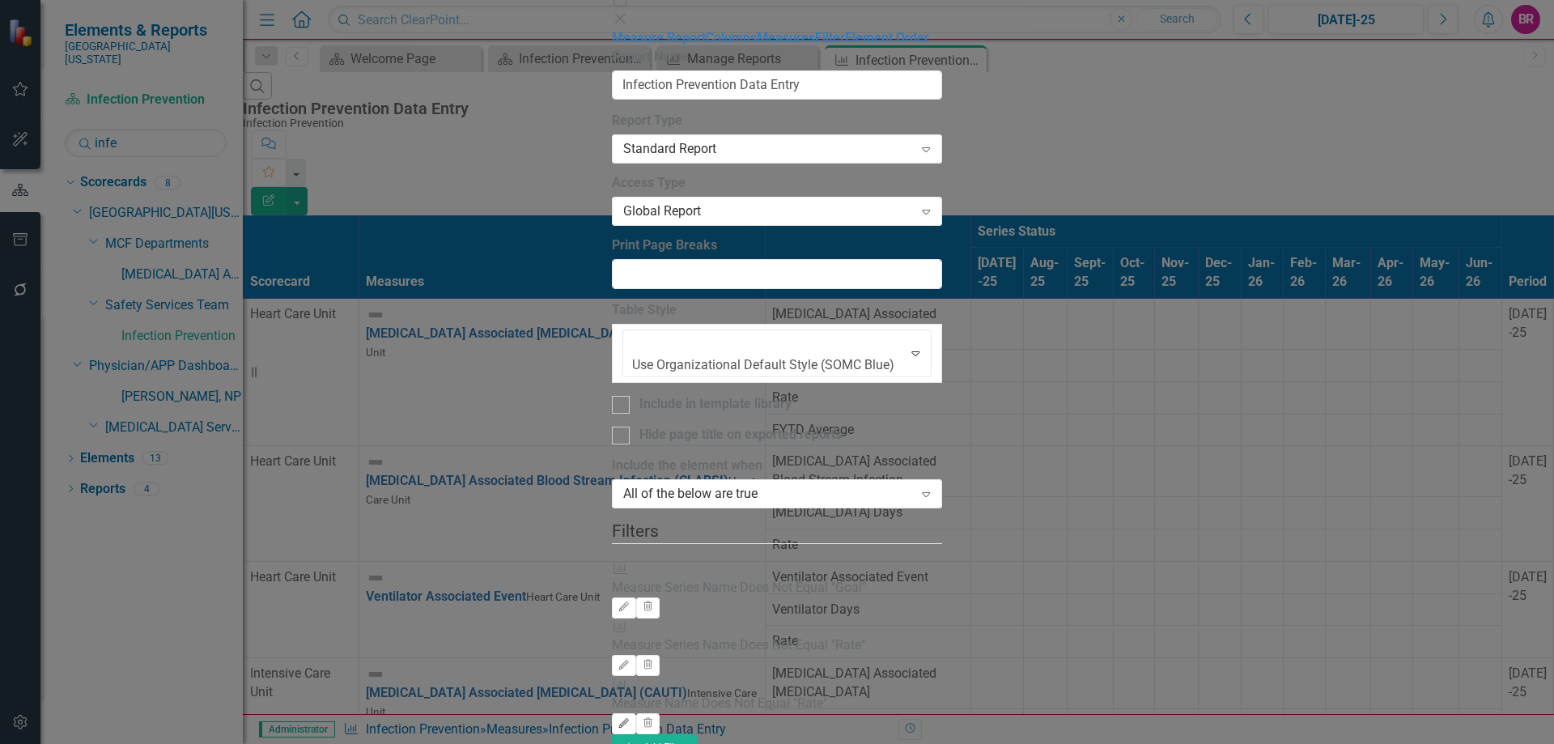
click at [630, 719] on icon "Edit" at bounding box center [623, 724] width 12 height 10
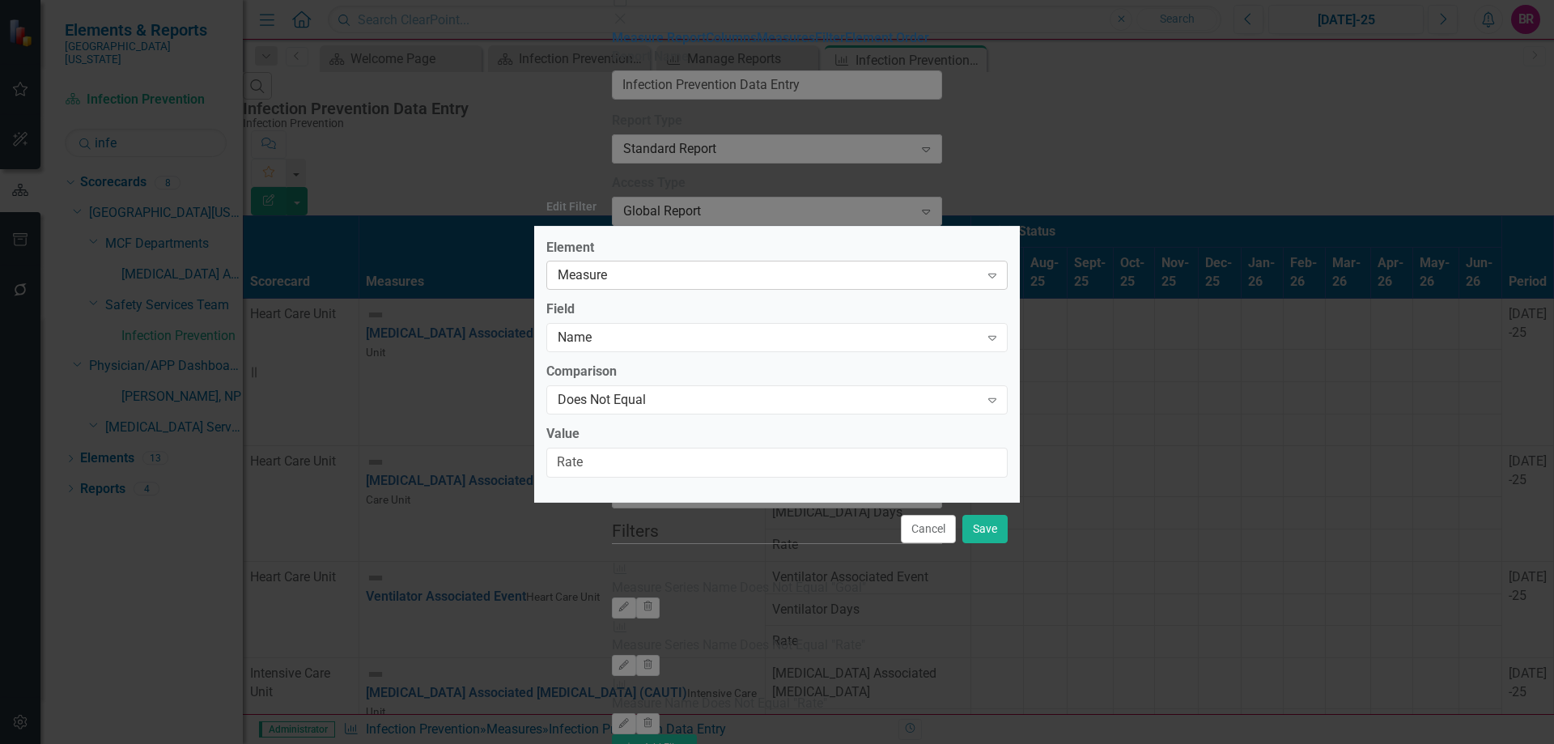
click at [627, 276] on div "Measure" at bounding box center [769, 275] width 422 height 19
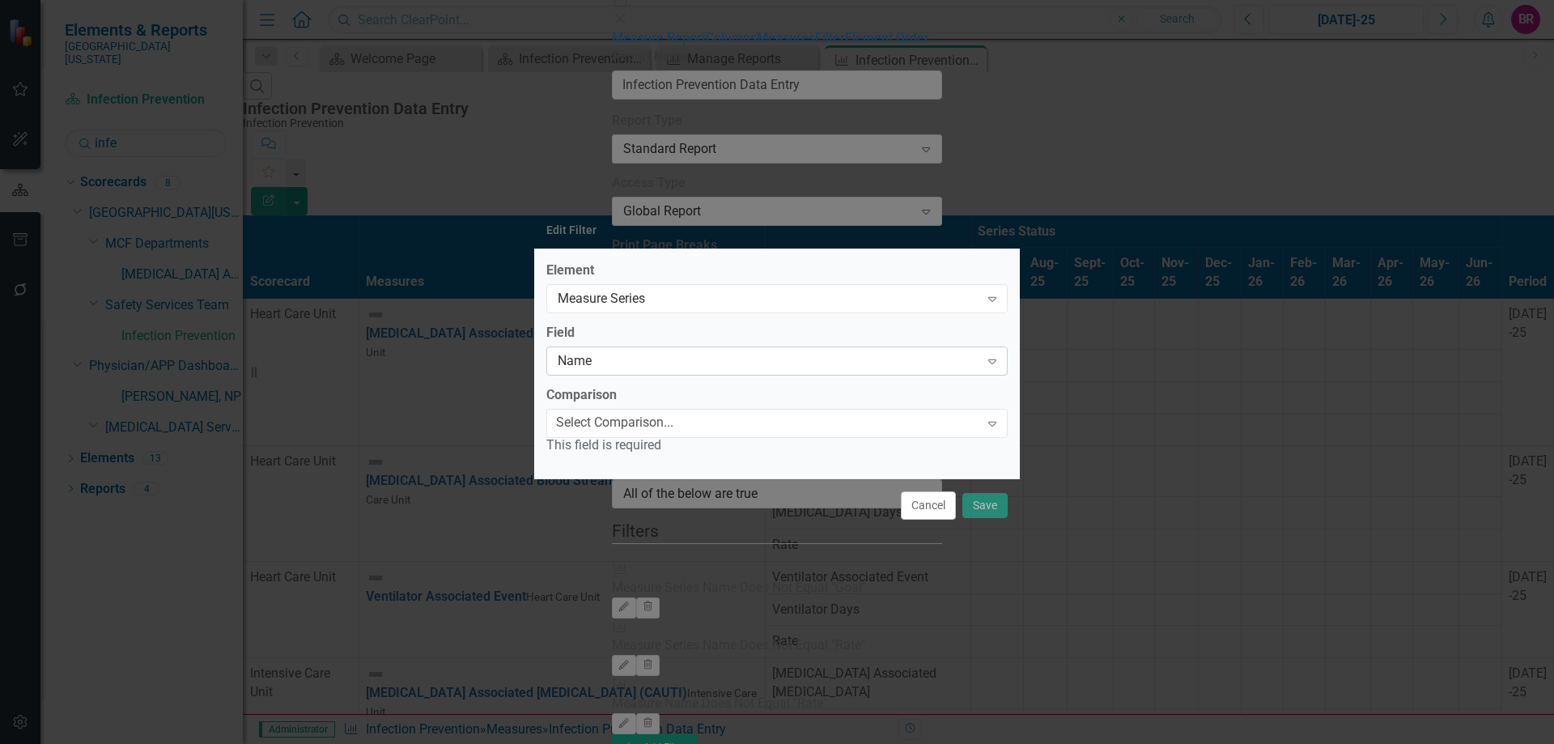
click at [630, 358] on div "Name" at bounding box center [769, 360] width 422 height 19
click at [639, 430] on div "Select Comparison..." at bounding box center [614, 423] width 117 height 19
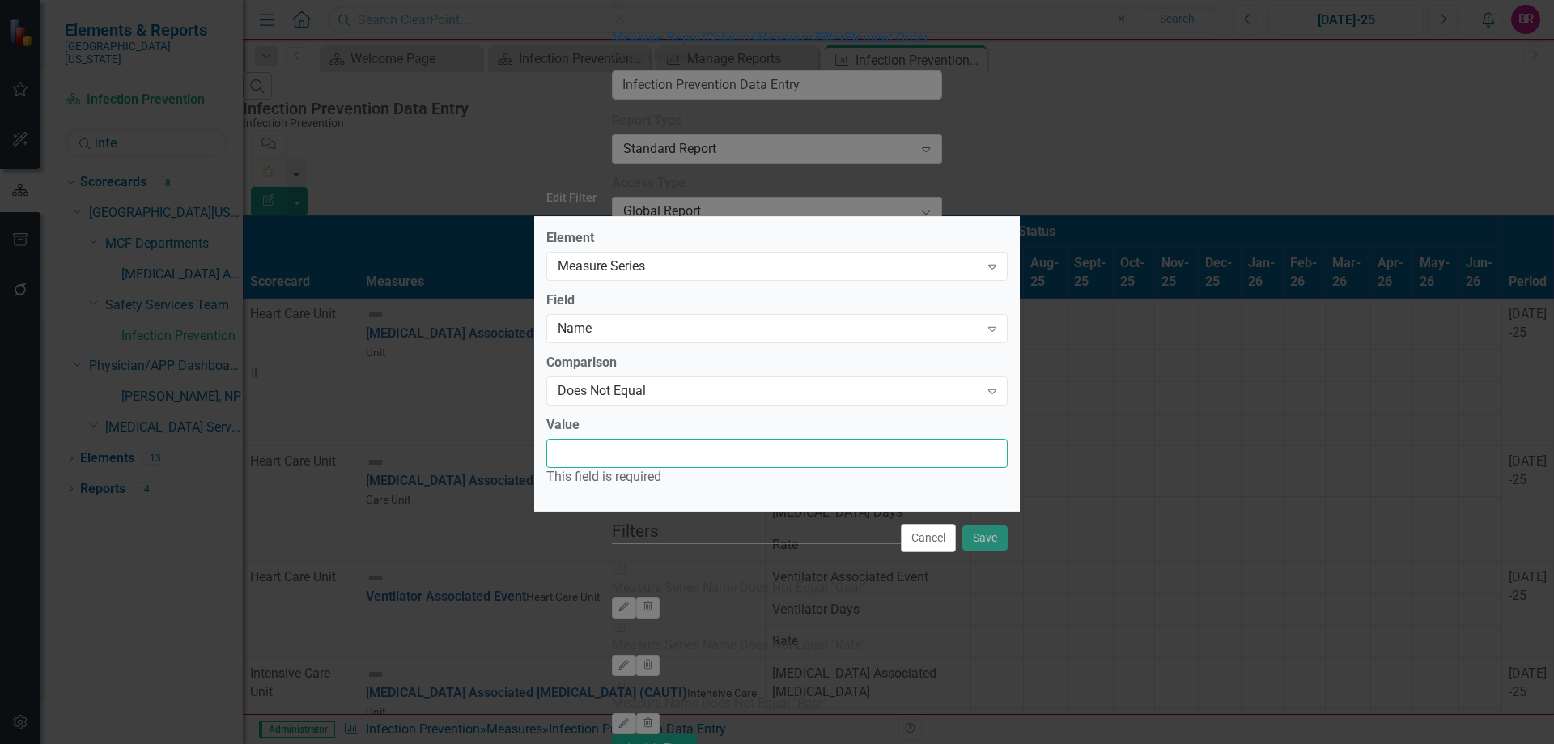
click at [658, 455] on input "Value" at bounding box center [776, 454] width 461 height 30
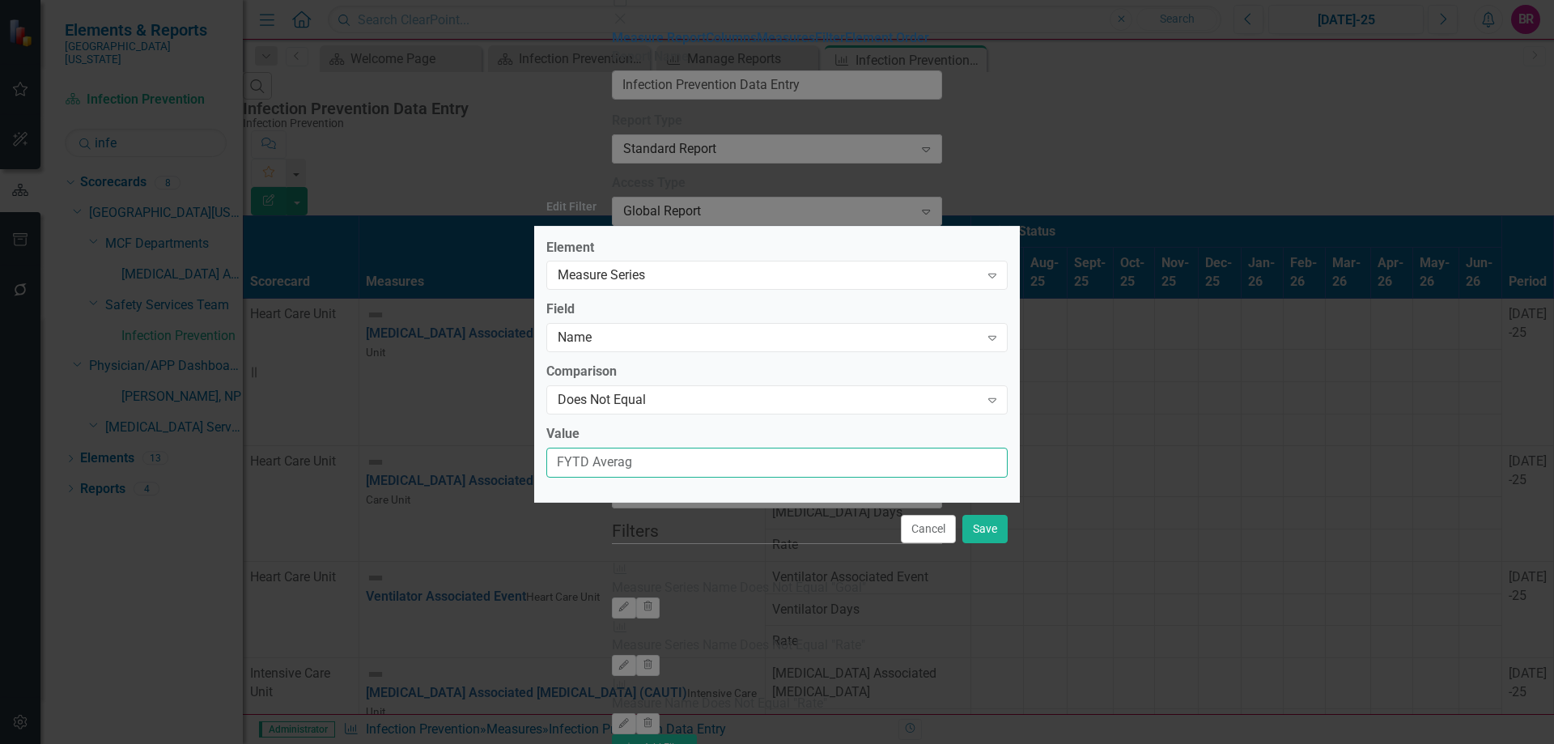
type input "FYTD Average"
click at [972, 533] on button "Save" at bounding box center [984, 529] width 45 height 28
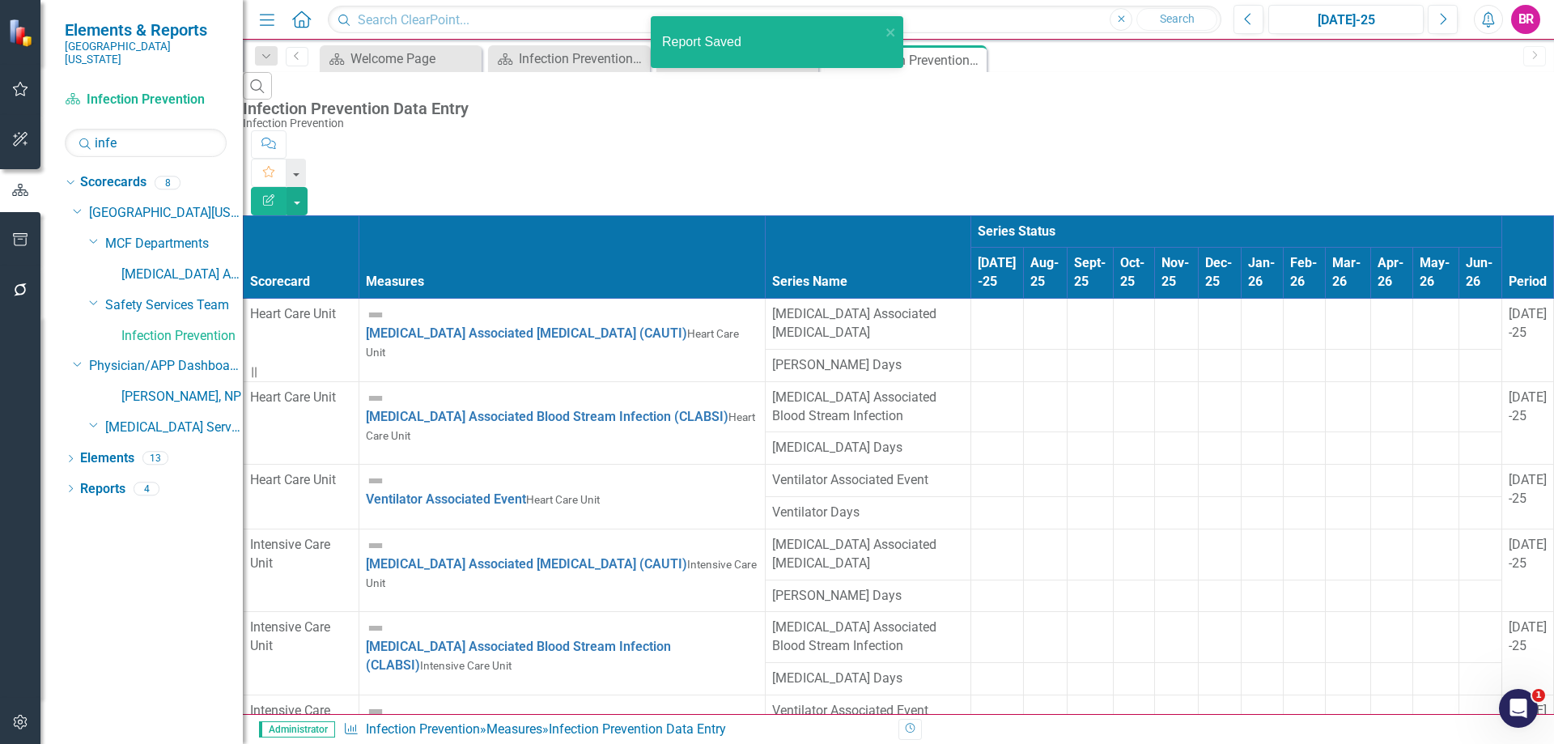
scroll to position [81, 0]
click at [308, 187] on button "button" at bounding box center [296, 201] width 21 height 28
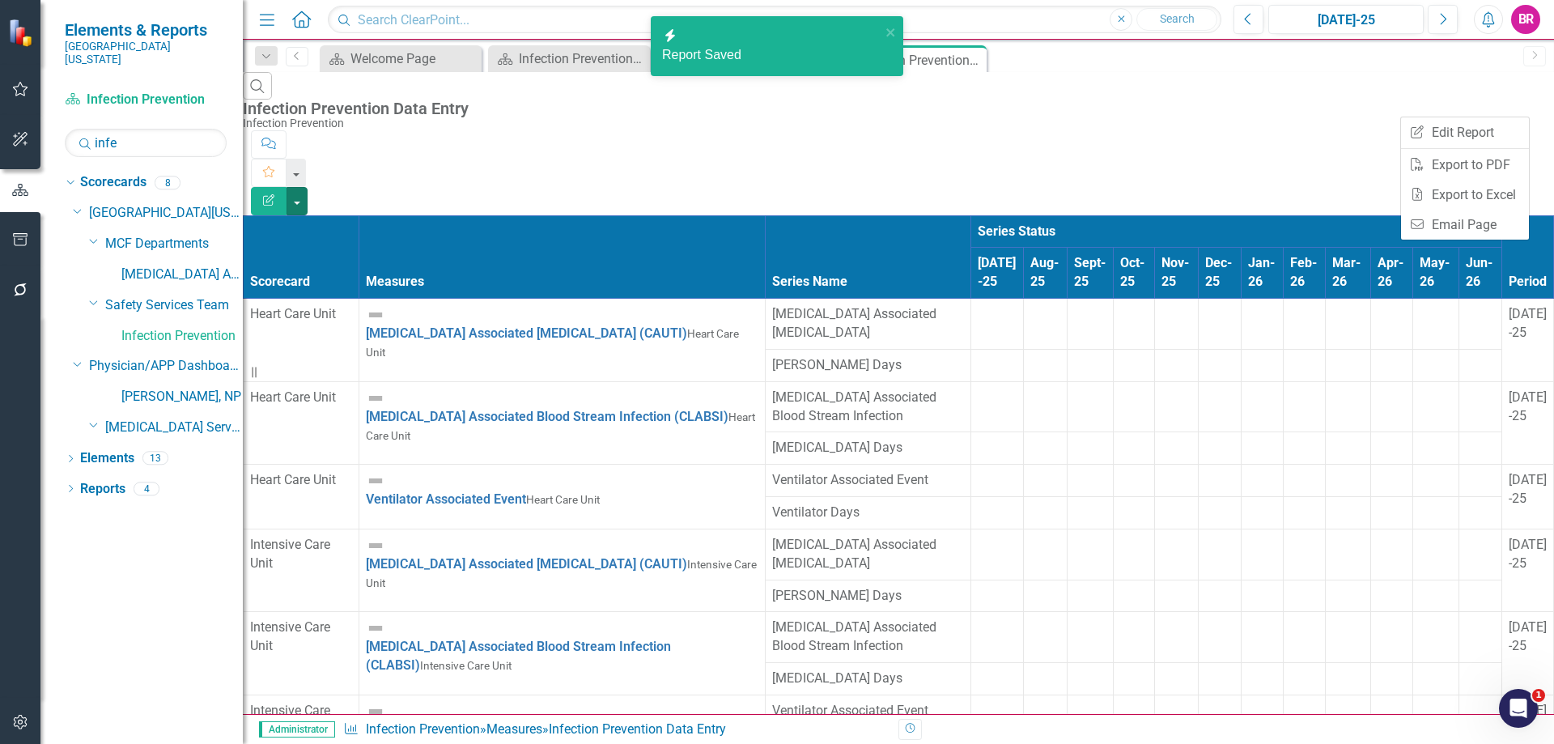
click at [1160, 103] on div "Search Infection Prevention Data Entry Infection Prevention" at bounding box center [898, 101] width 1311 height 58
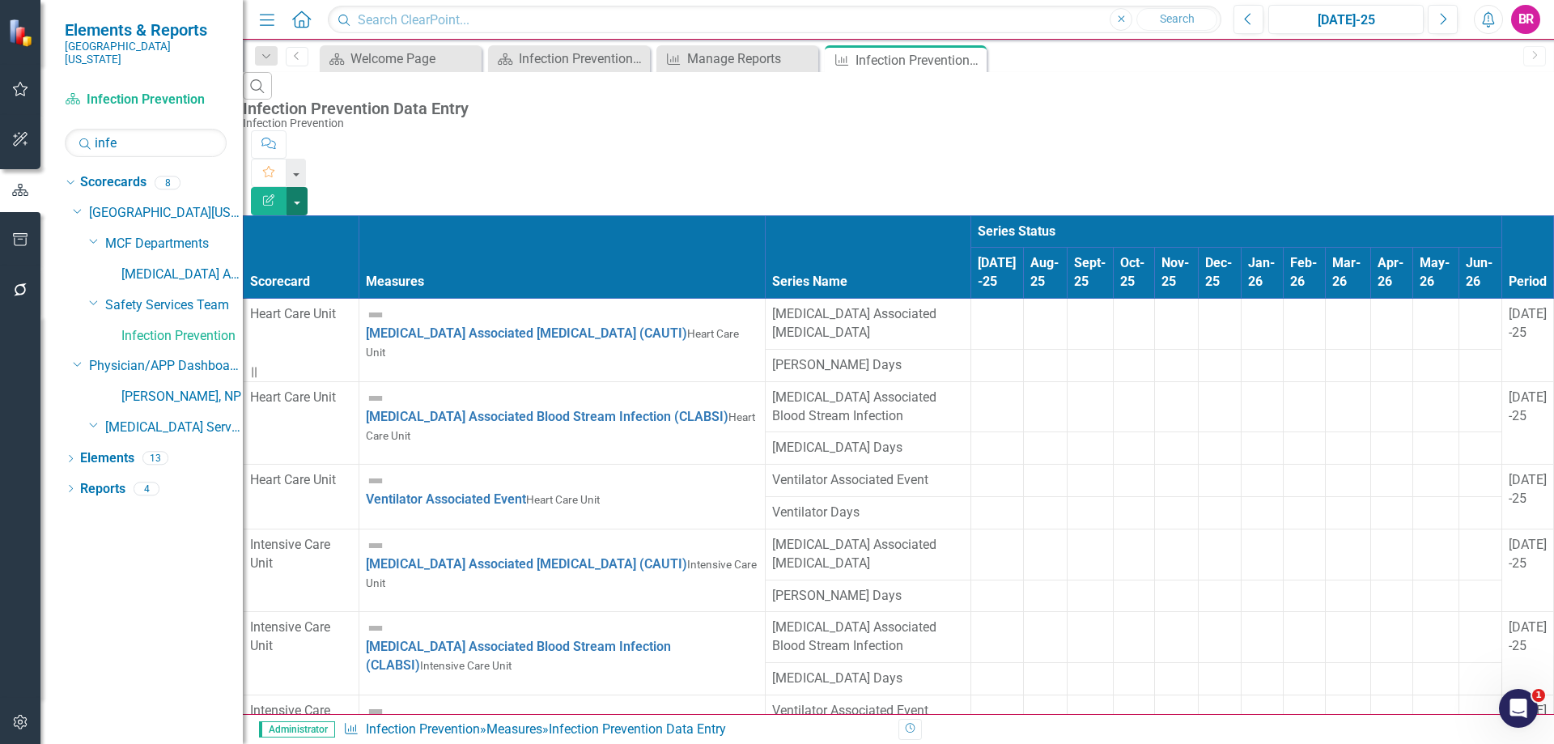
click at [308, 187] on button "button" at bounding box center [296, 201] width 21 height 28
click at [1504, 193] on link "Excel Export to Excel" at bounding box center [1465, 195] width 128 height 30
